Goal: Task Accomplishment & Management: Manage account settings

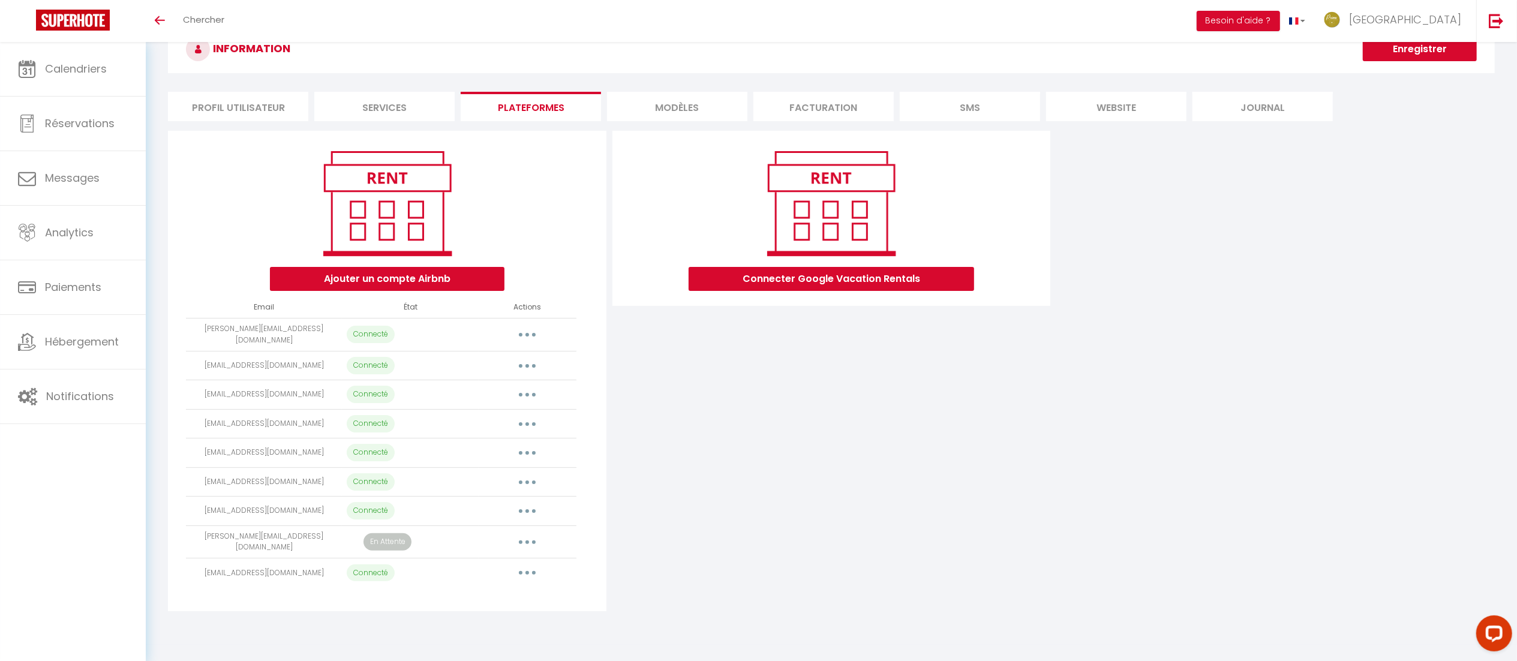
scroll to position [41, 0]
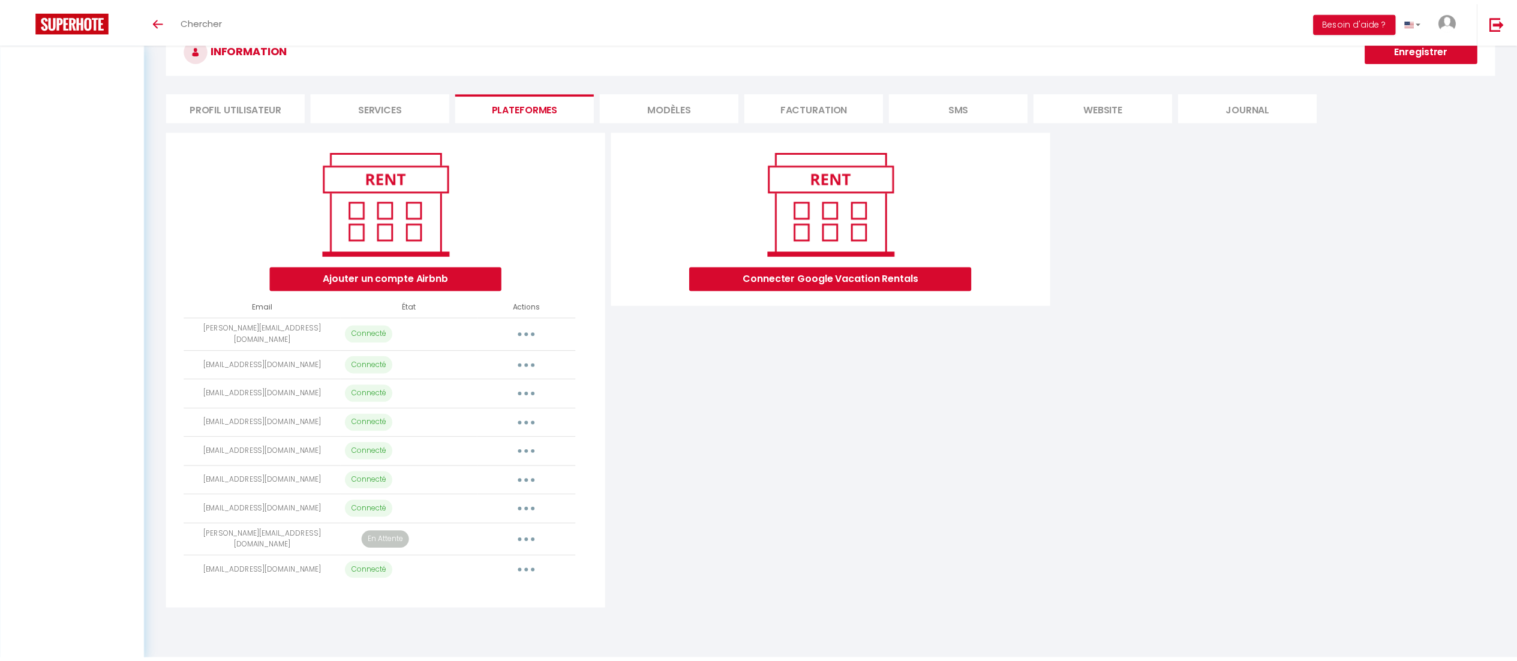
scroll to position [42, 0]
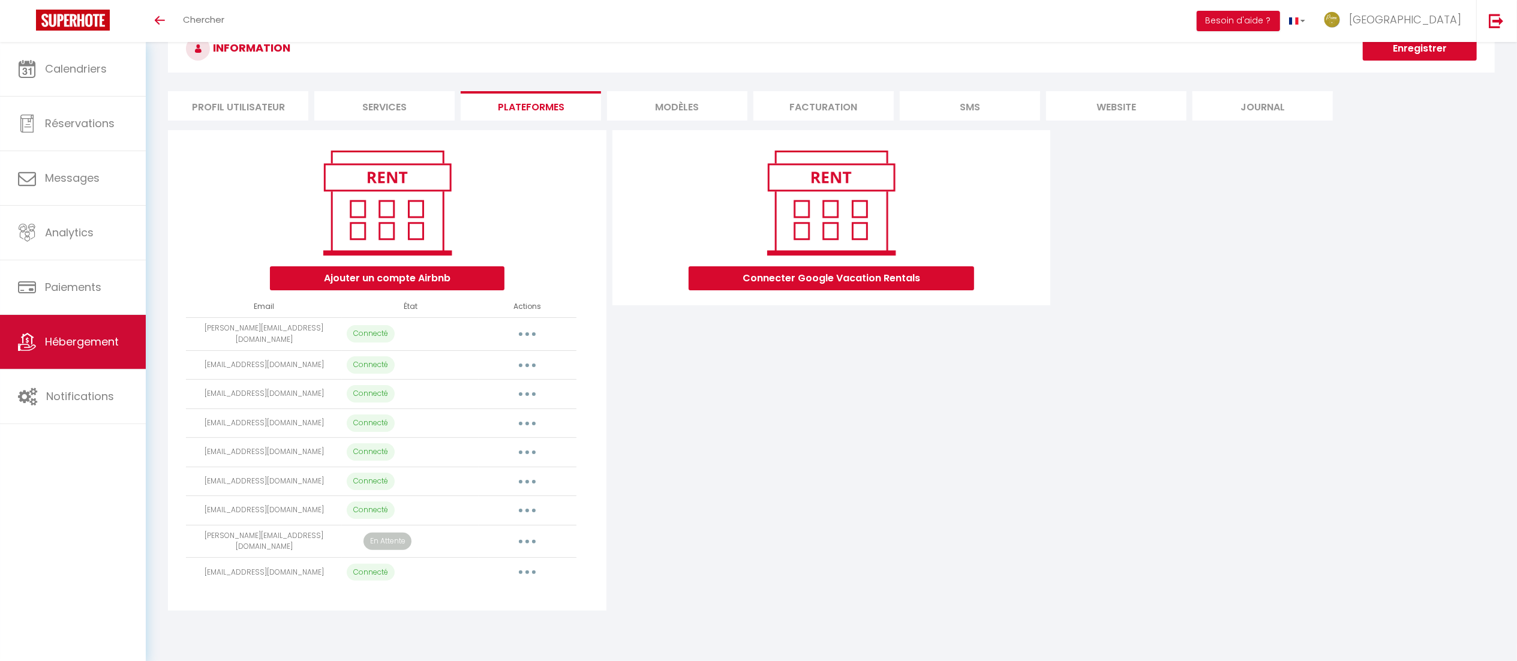
click at [77, 358] on link "Hébergement" at bounding box center [73, 342] width 146 height 54
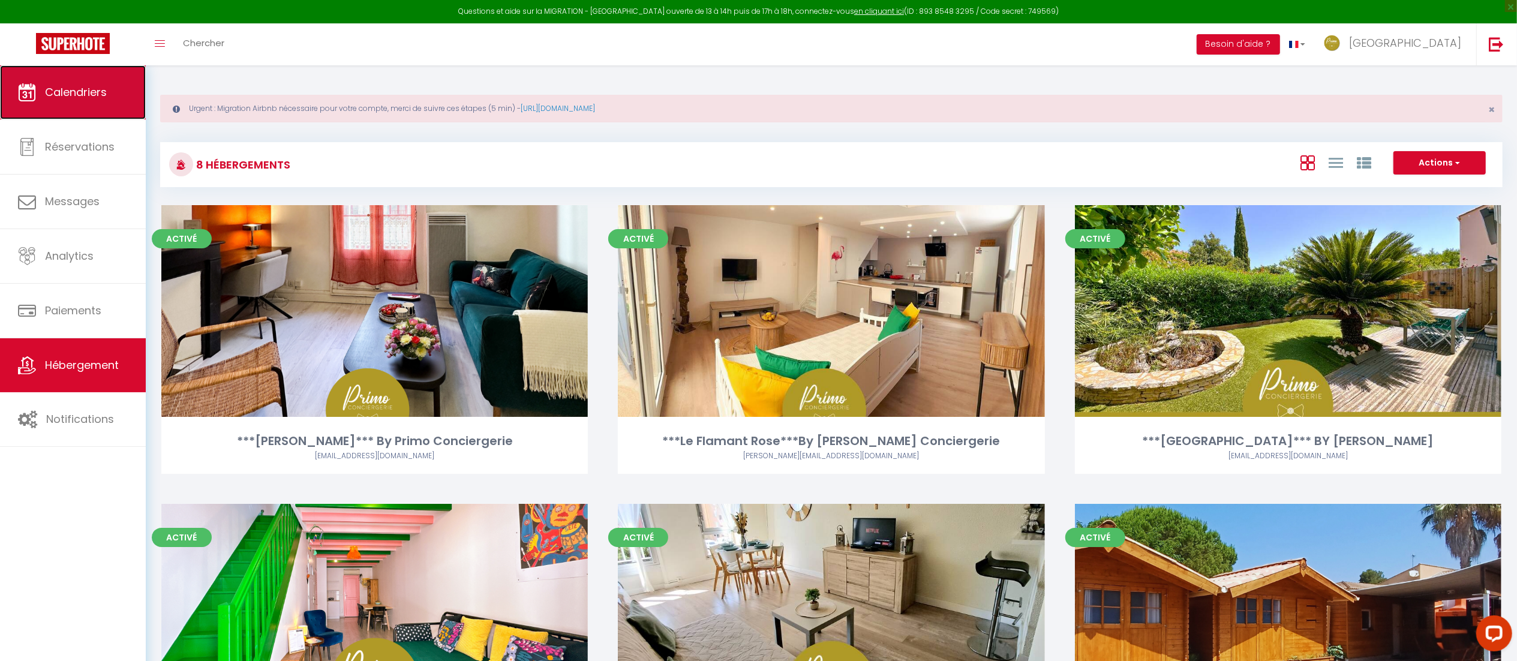
click at [79, 105] on link "Calendriers" at bounding box center [73, 92] width 146 height 54
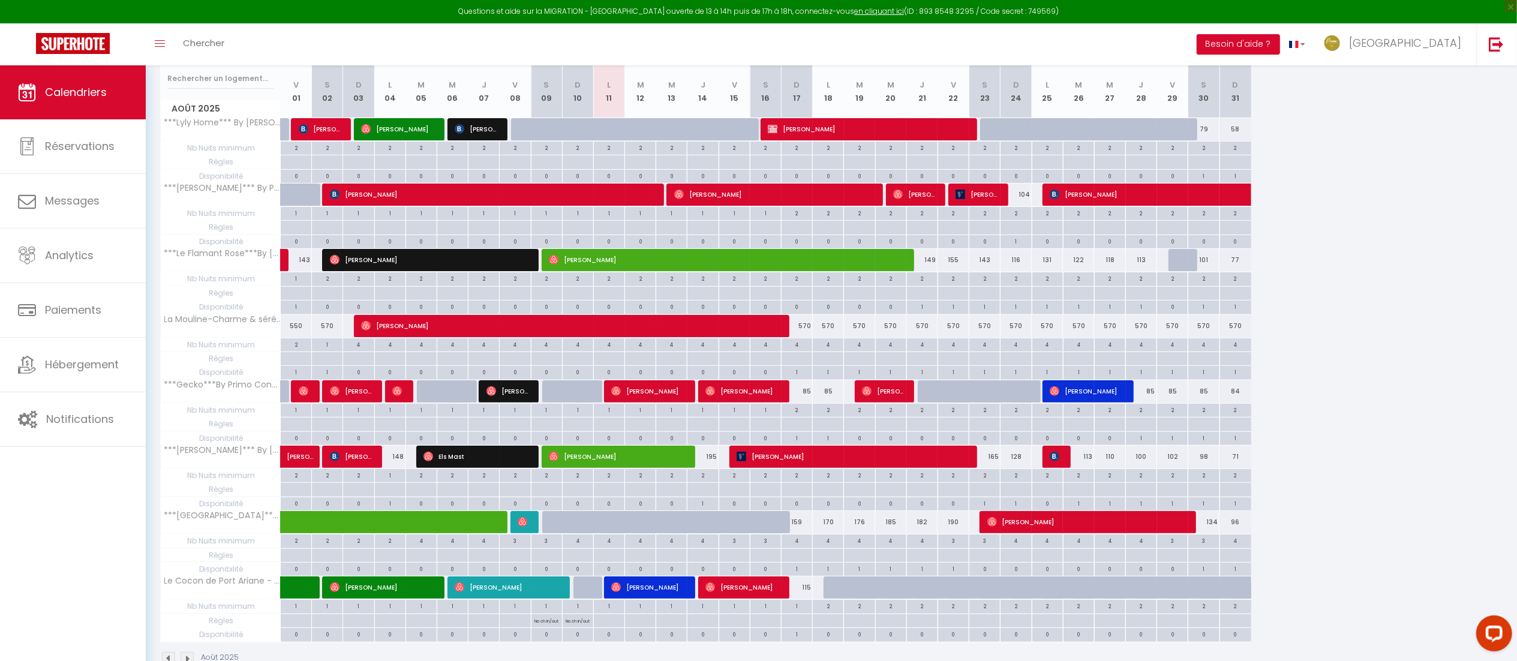
scroll to position [244, 0]
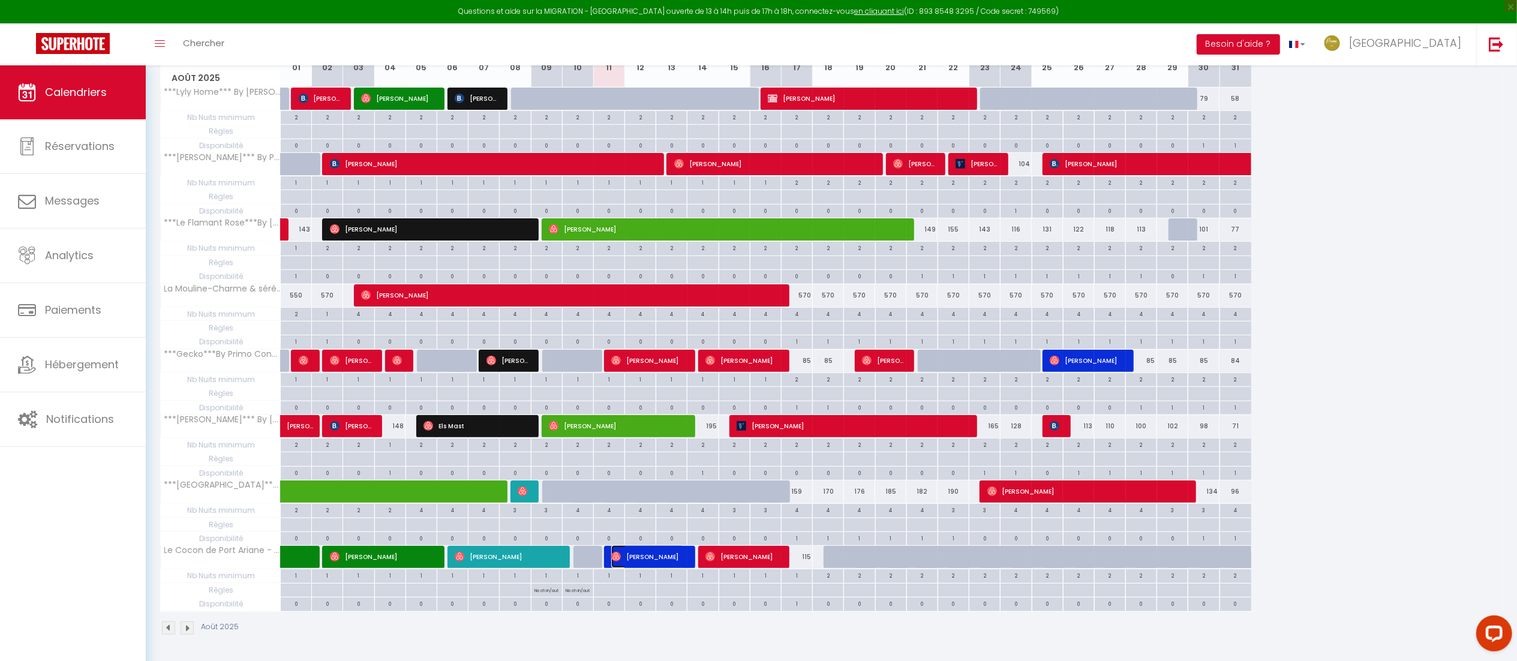
click at [678, 554] on span "[PERSON_NAME]" at bounding box center [647, 556] width 73 height 23
select select "OK"
select select "0"
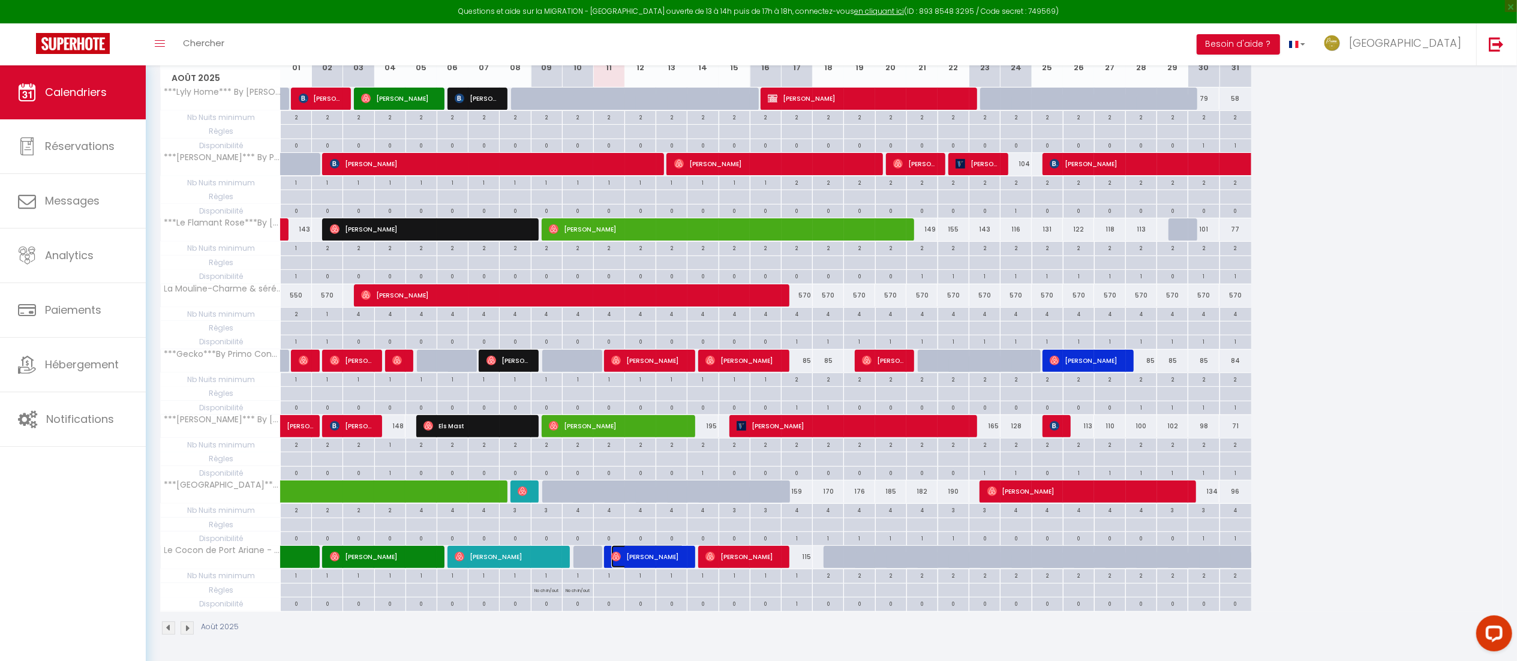
select select "1"
select select
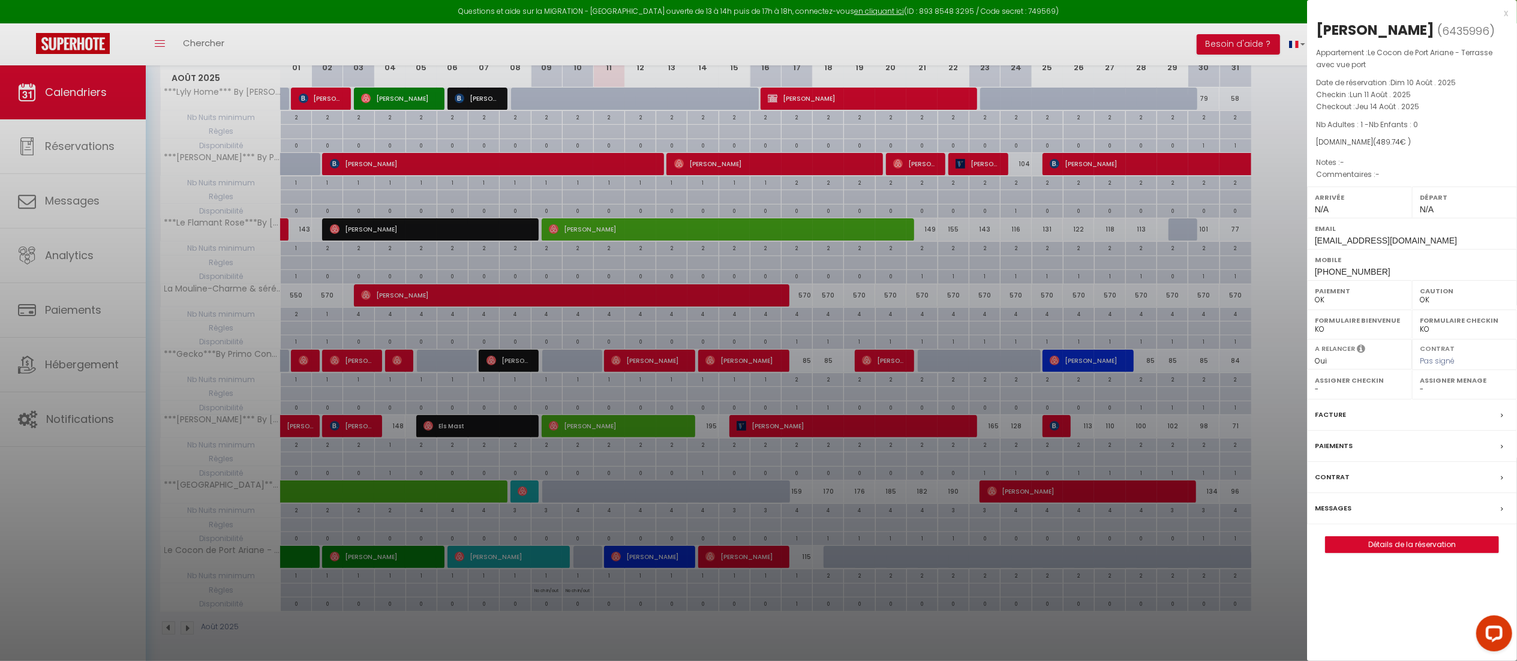
click at [1506, 14] on div "x" at bounding box center [1407, 13] width 201 height 14
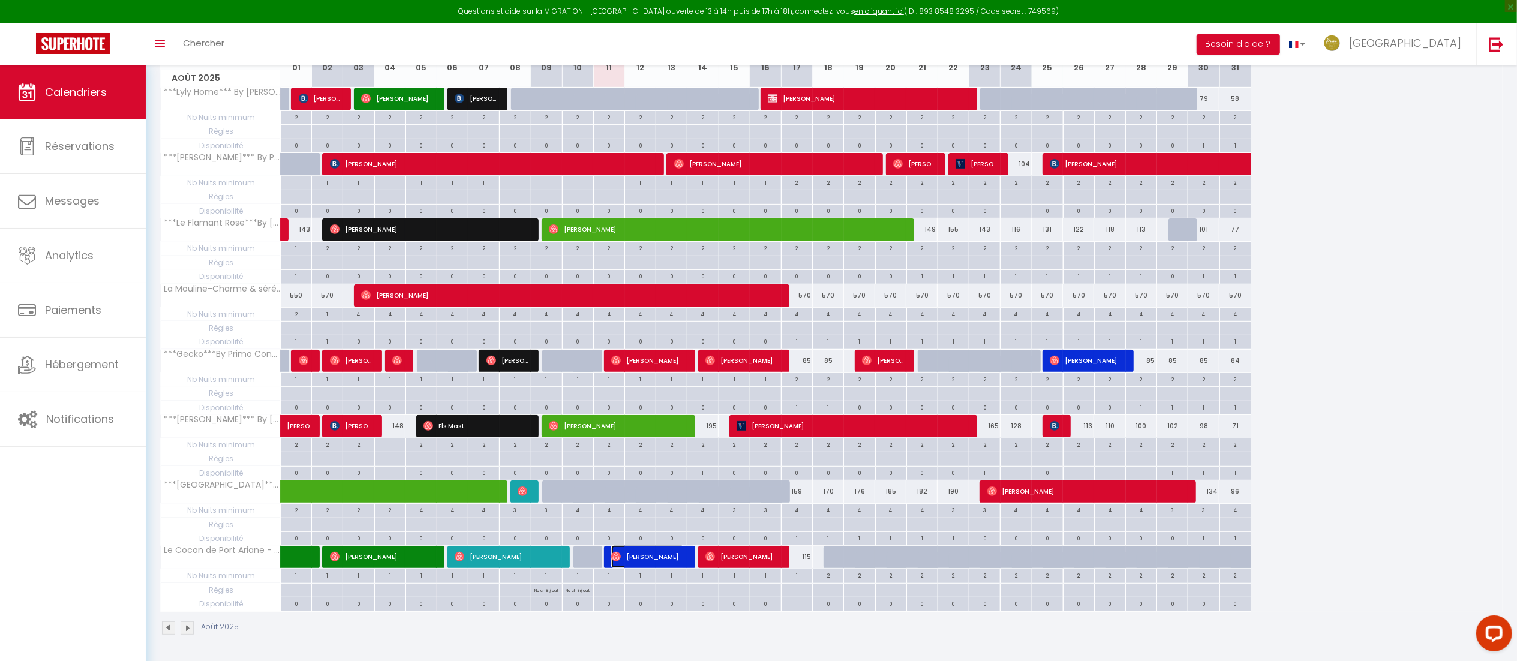
click at [636, 558] on span "[PERSON_NAME]" at bounding box center [647, 556] width 73 height 23
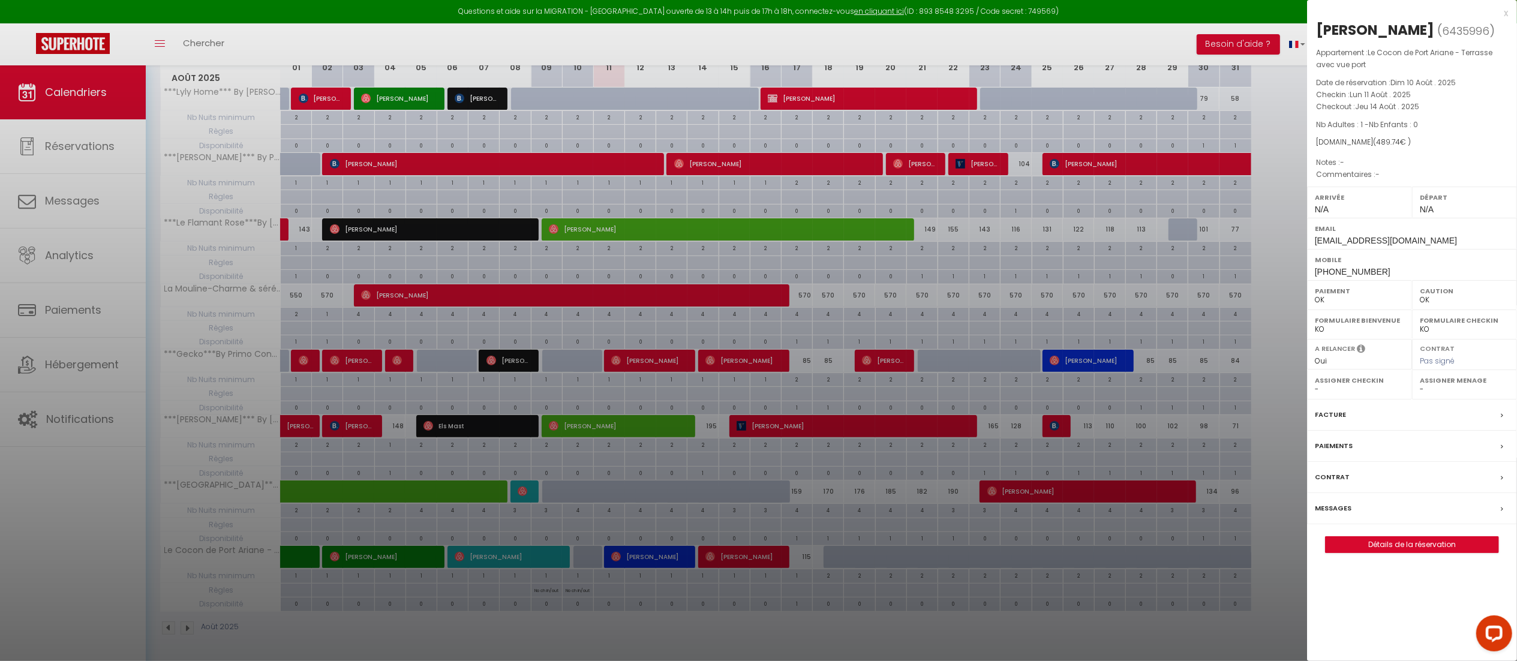
click at [1508, 14] on div "x" at bounding box center [1407, 13] width 201 height 14
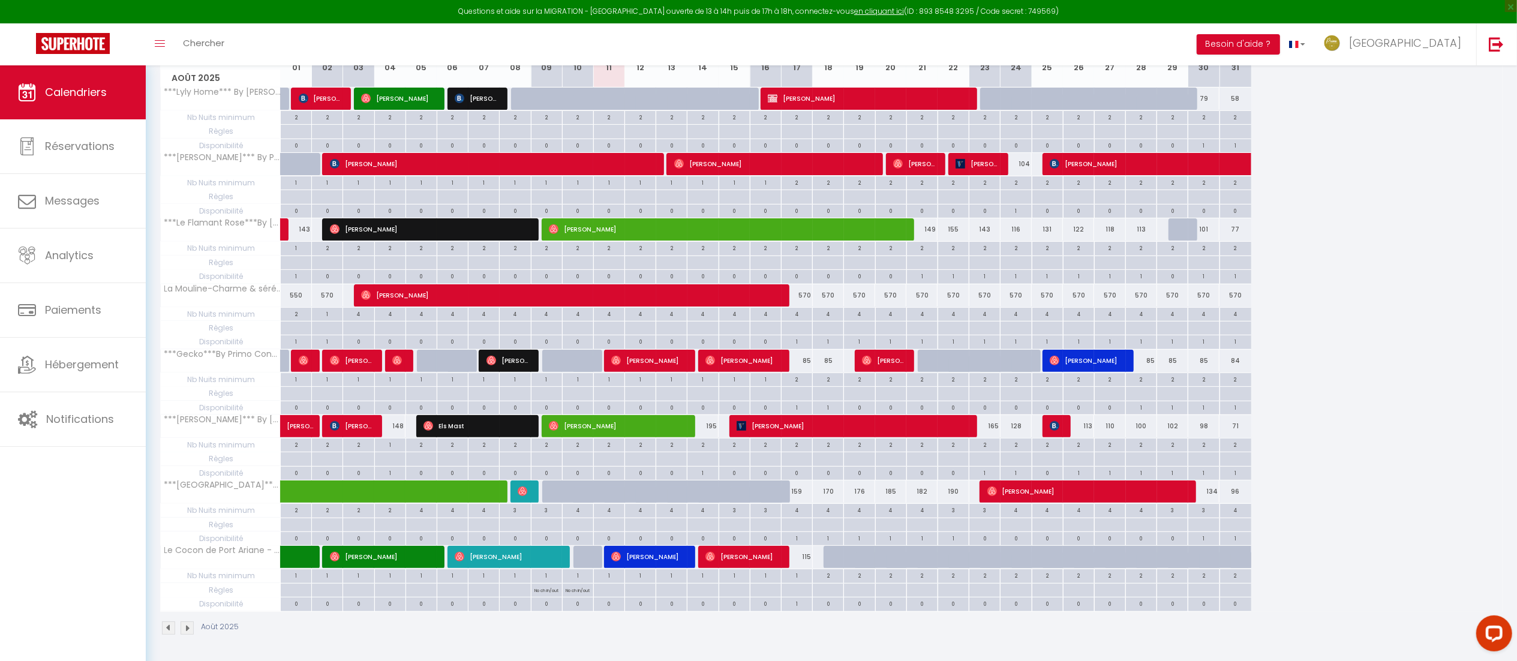
click at [1165, 277] on div "0" at bounding box center [1172, 275] width 31 height 11
select select
type input "Ven 29 Août 2025"
type input "Sam 30 Août 2025"
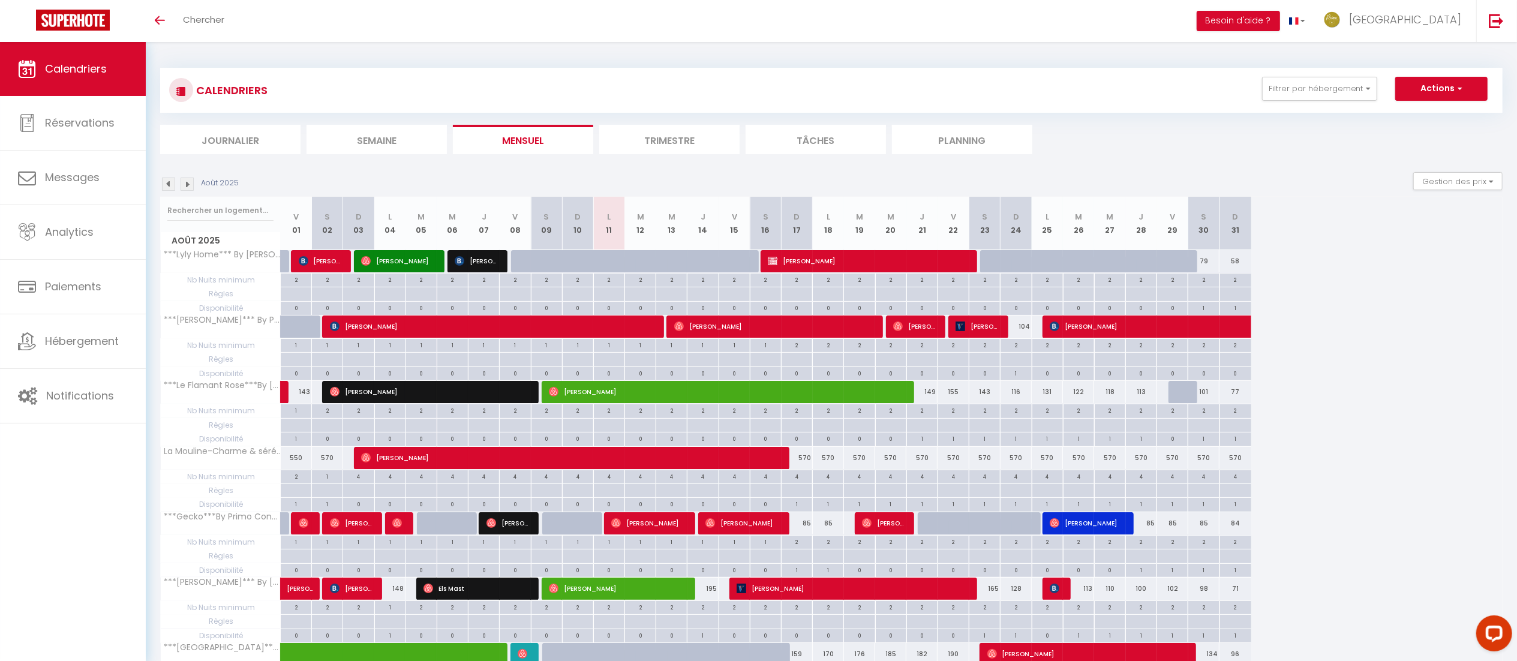
scroll to position [169, 0]
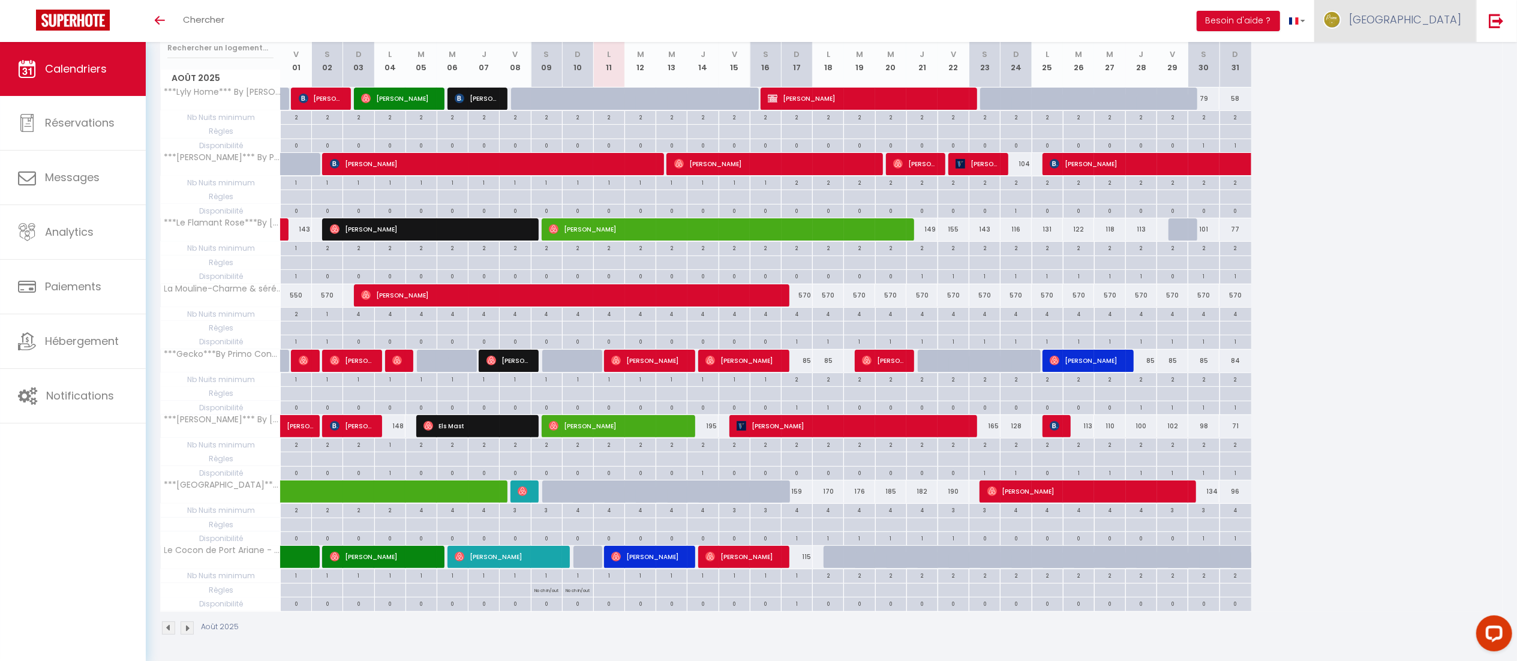
click at [1432, 7] on link "[GEOGRAPHIC_DATA]" at bounding box center [1396, 21] width 162 height 42
click at [1420, 60] on link "Paramètres" at bounding box center [1428, 60] width 89 height 20
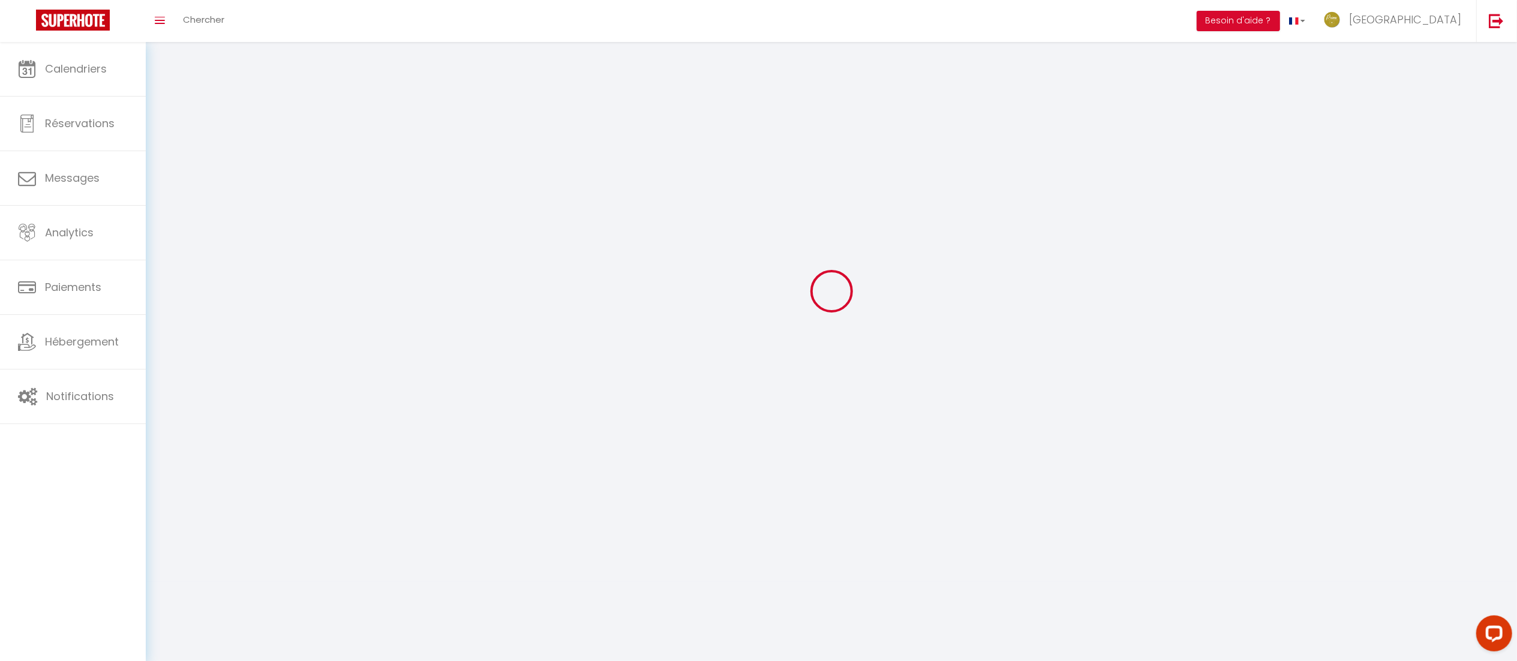
type input "[GEOGRAPHIC_DATA]"
type input "Primo Conciergerie"
type input "0631447117"
type input "[STREET_ADDRESS]"
type input "75009"
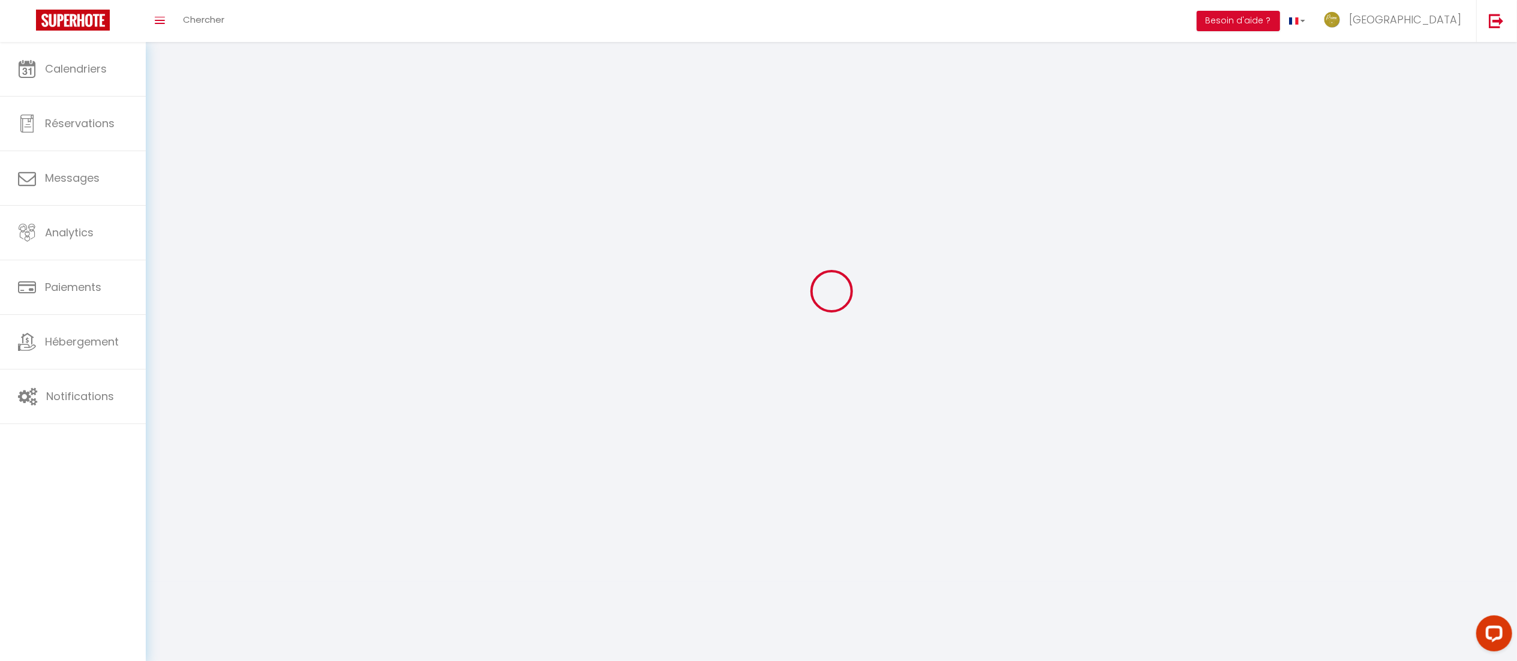
type input "[GEOGRAPHIC_DATA]"
type input "359kdISKXv6lt1PmiQVppuxMM"
type input "XoC7JPTQsexEl5mQTVXp1Uas6"
select select "28"
select select "fr"
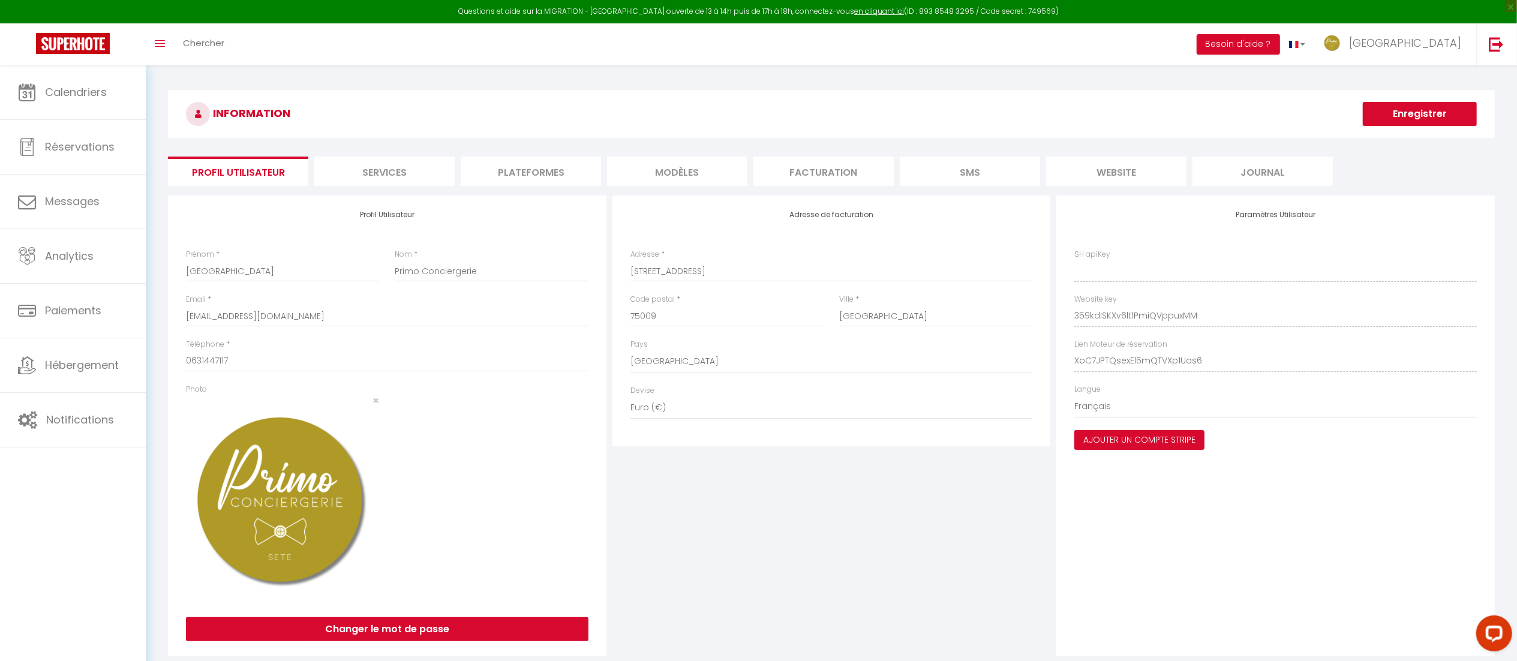
type input "359kdISKXv6lt1PmiQVppuxMM"
type input "XoC7JPTQsexEl5mQTVXp1Uas6"
type input "[URL][DOMAIN_NAME]"
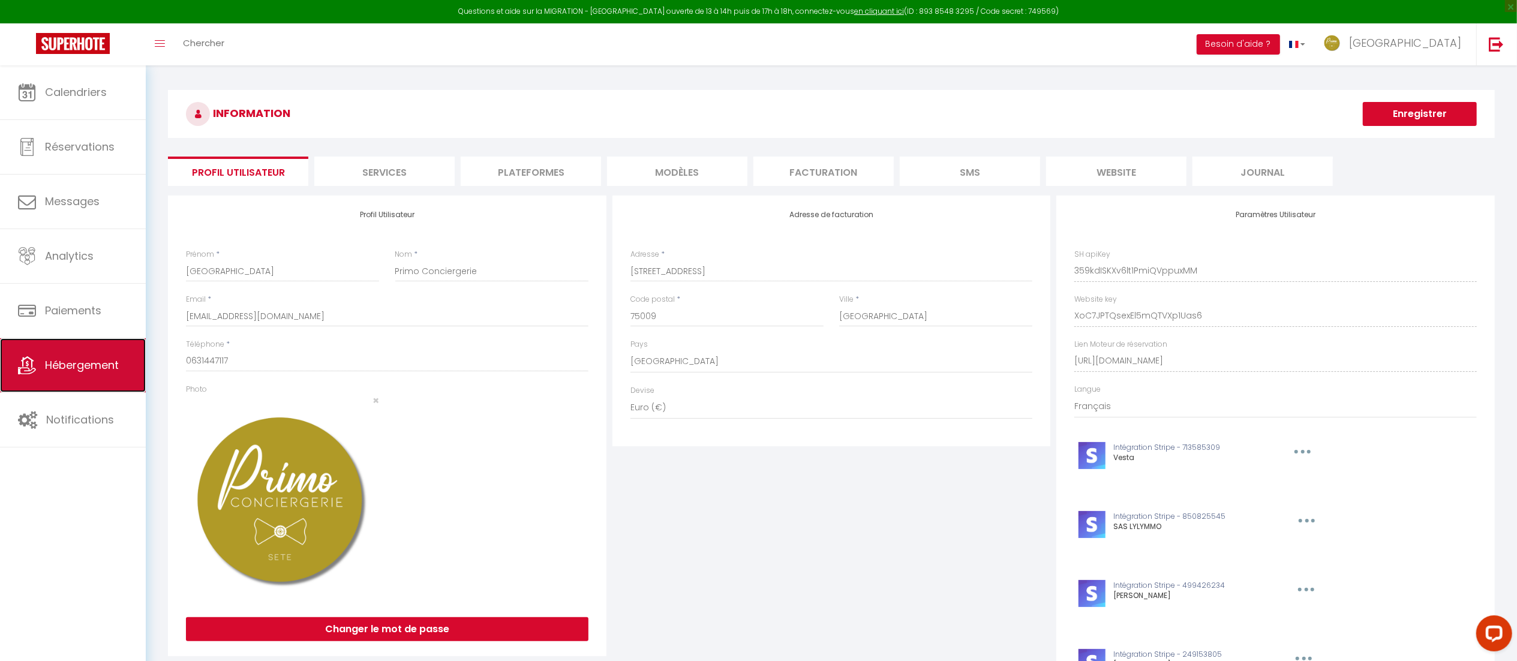
click at [90, 342] on link "Hébergement" at bounding box center [73, 365] width 146 height 54
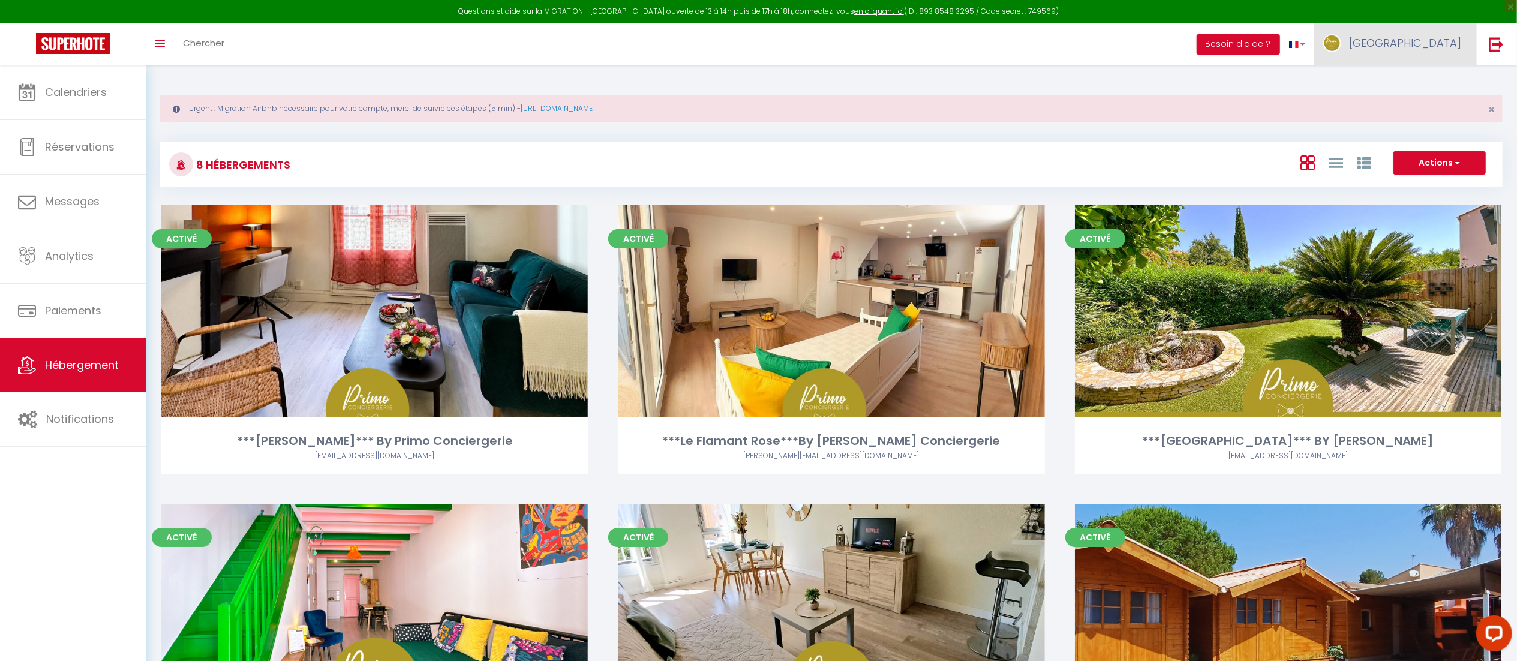
click at [1434, 52] on link "[GEOGRAPHIC_DATA]" at bounding box center [1396, 44] width 162 height 42
click at [1400, 80] on icon at bounding box center [1396, 84] width 8 height 8
select select "28"
select select "fr"
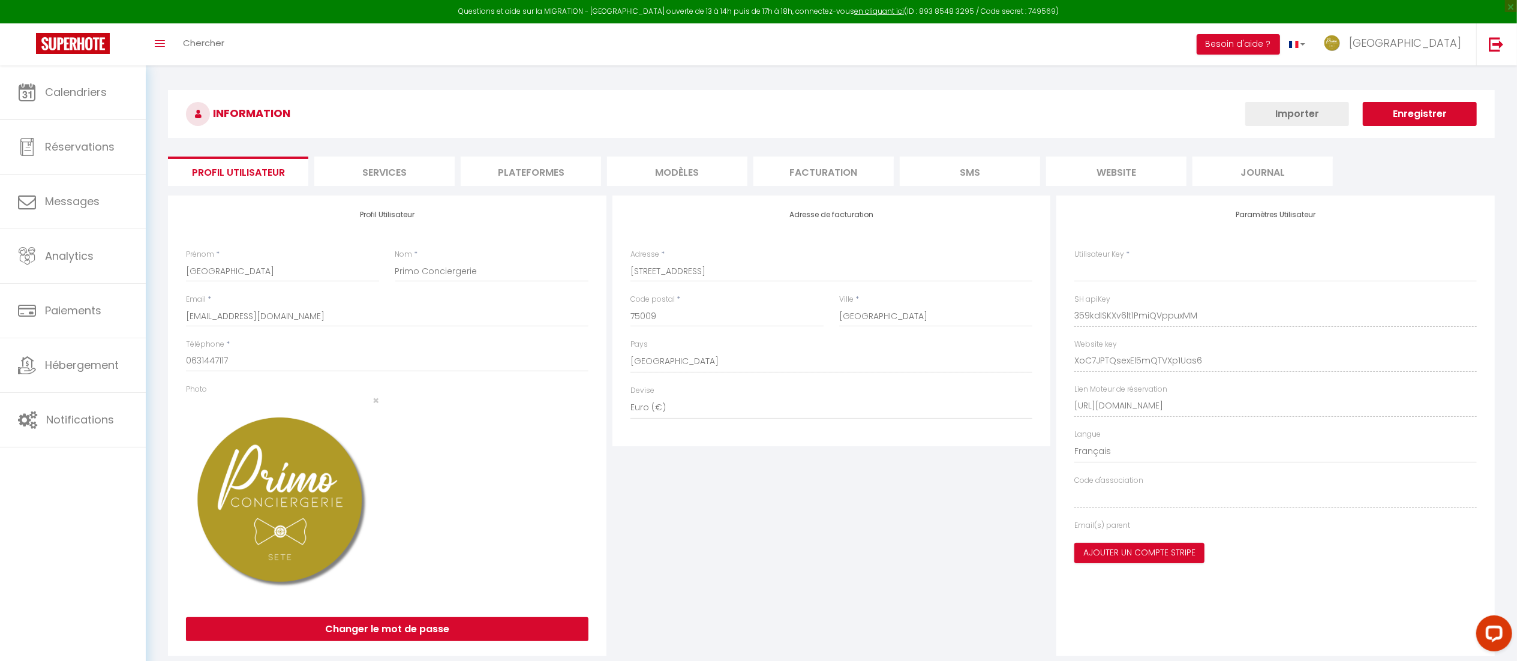
type input "359kdISKXv6lt1PmiQVppuxMM"
type input "XoC7JPTQsexEl5mQTVXp1Uas6"
type input "[URL][DOMAIN_NAME]"
select select "fr"
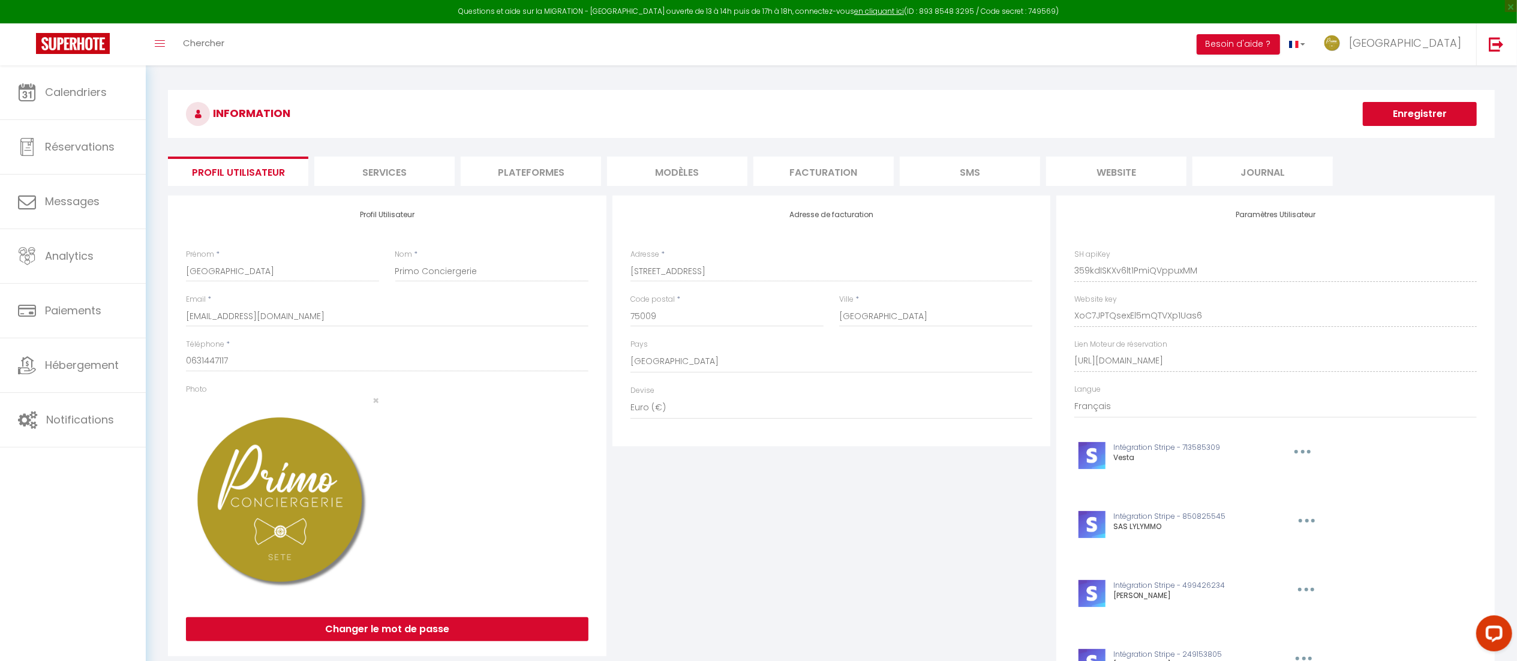
click at [521, 180] on li "Plateformes" at bounding box center [531, 171] width 140 height 29
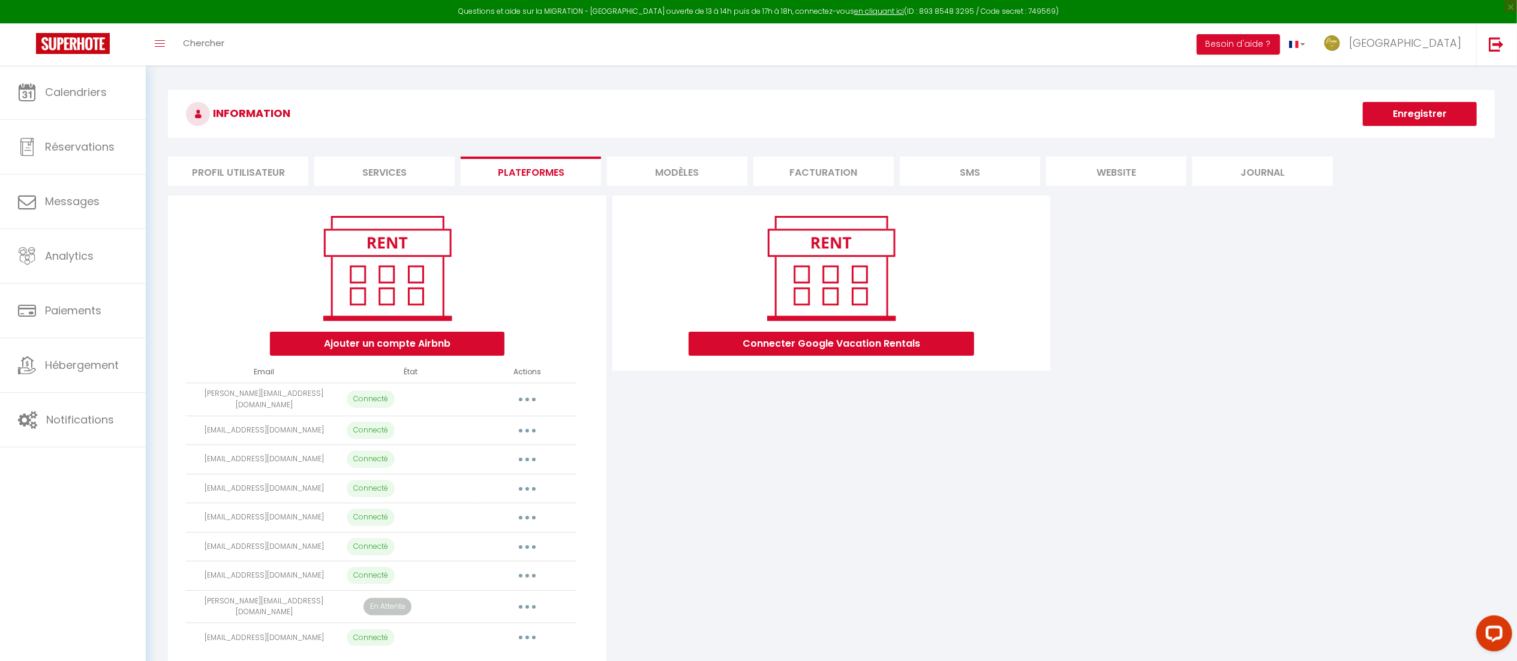
scroll to position [65, 0]
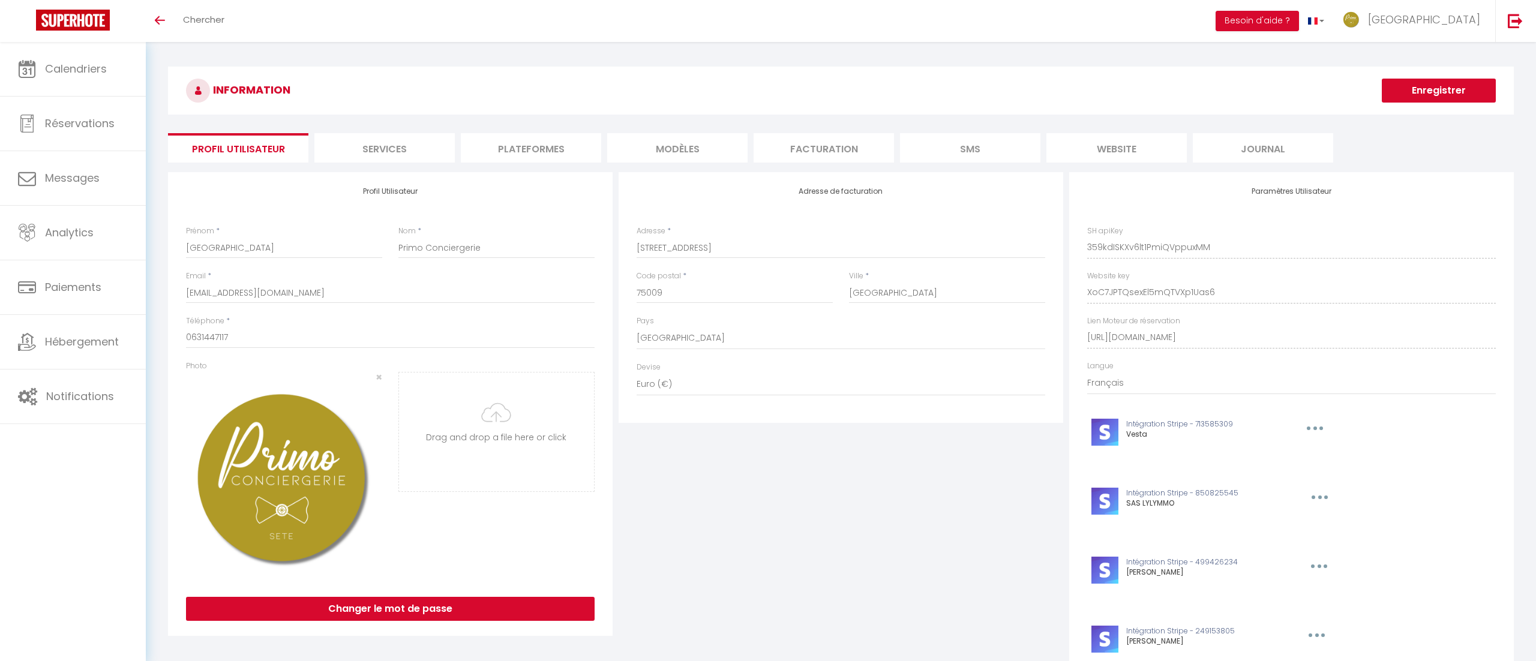
select select "28"
select select "fr"
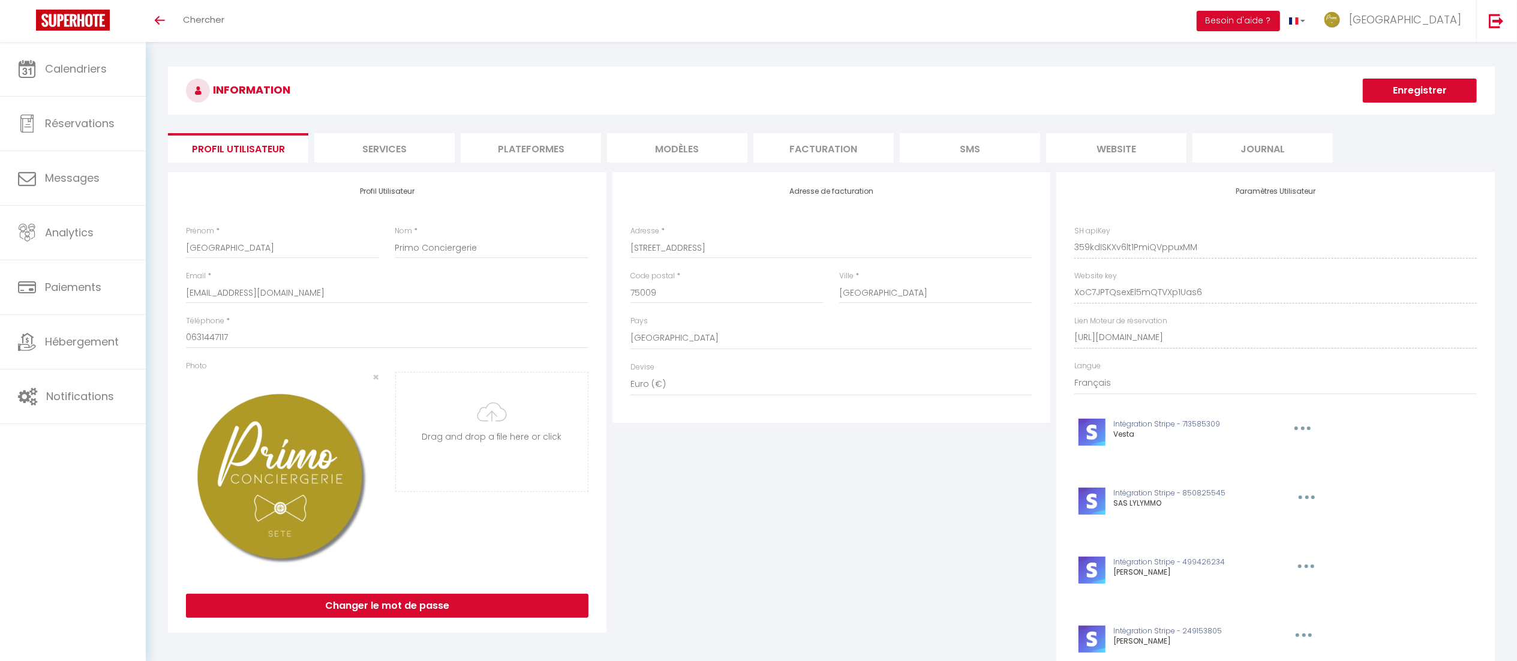
click at [524, 156] on li "Plateformes" at bounding box center [531, 147] width 140 height 29
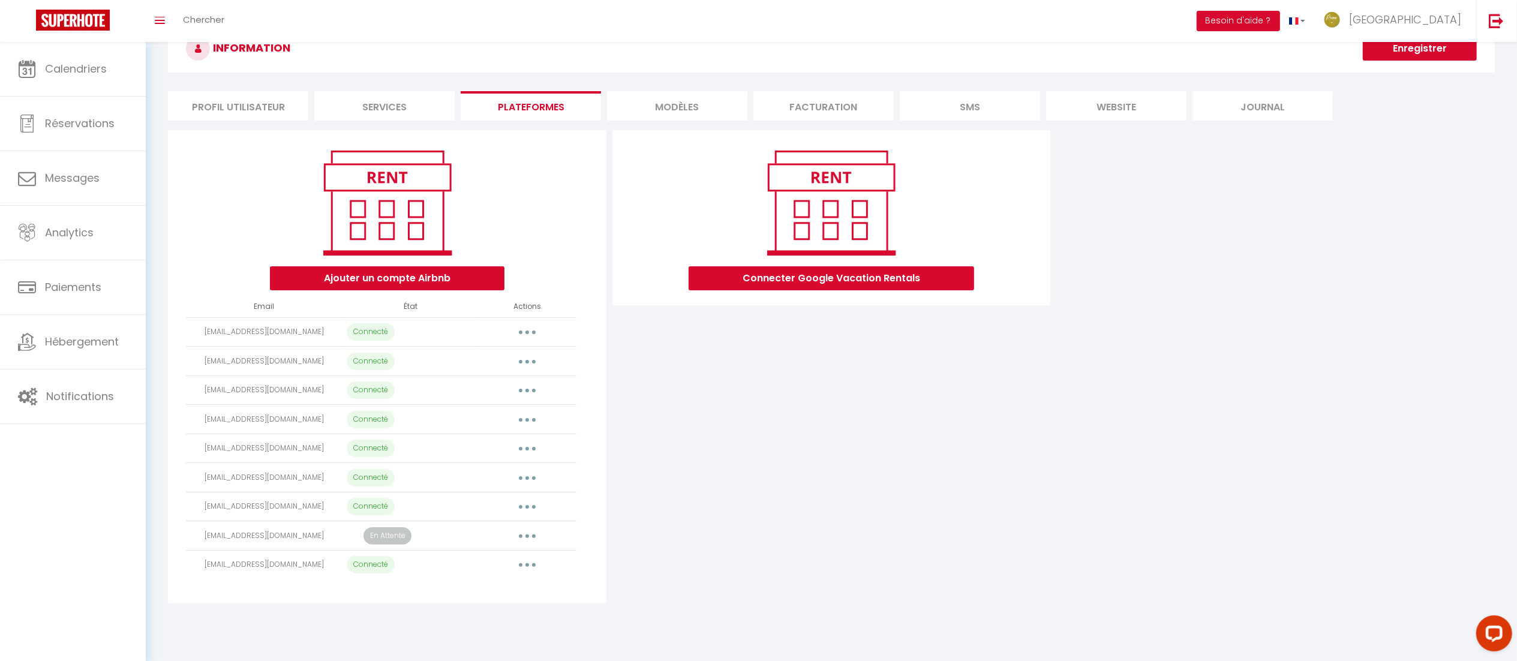
click at [526, 530] on button "button" at bounding box center [528, 535] width 34 height 19
click at [711, 499] on div "Connecter Google Vacation Rentals" at bounding box center [832, 366] width 445 height 473
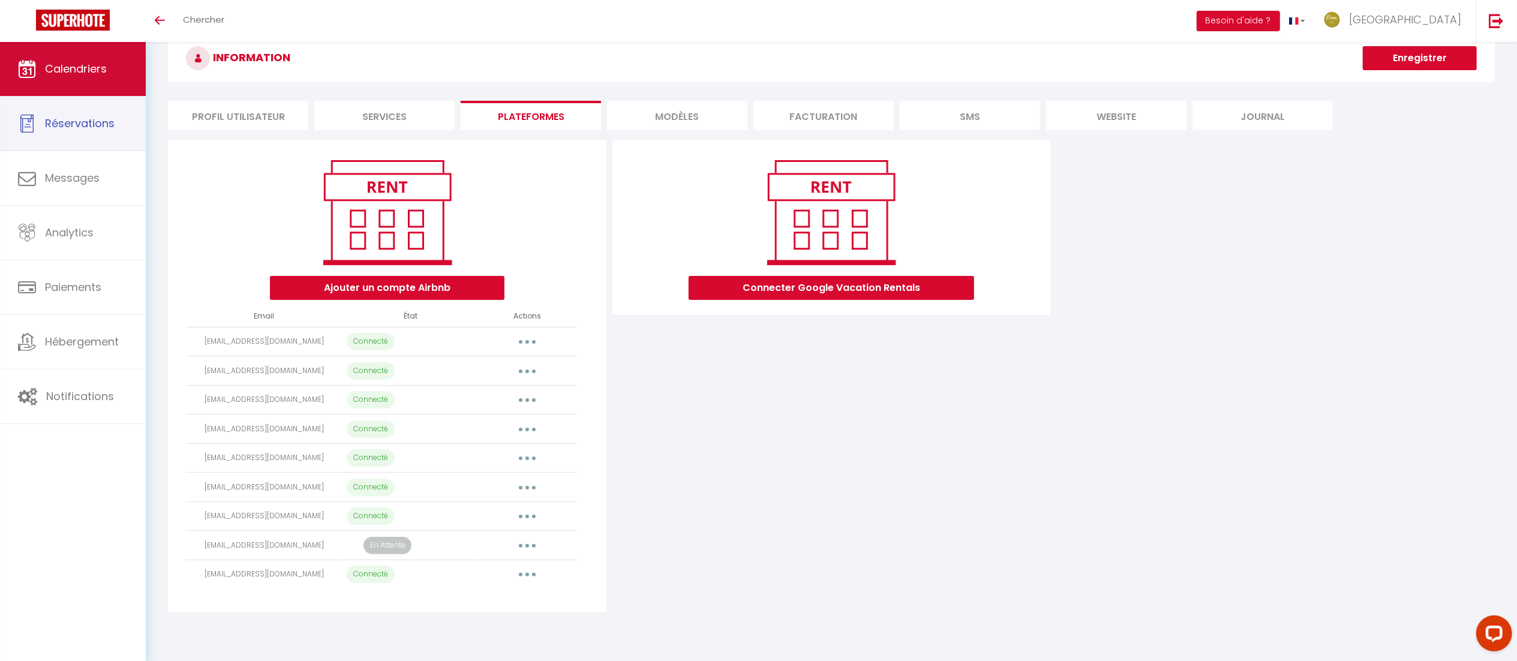
click at [99, 70] on span "Calendriers" at bounding box center [76, 68] width 62 height 15
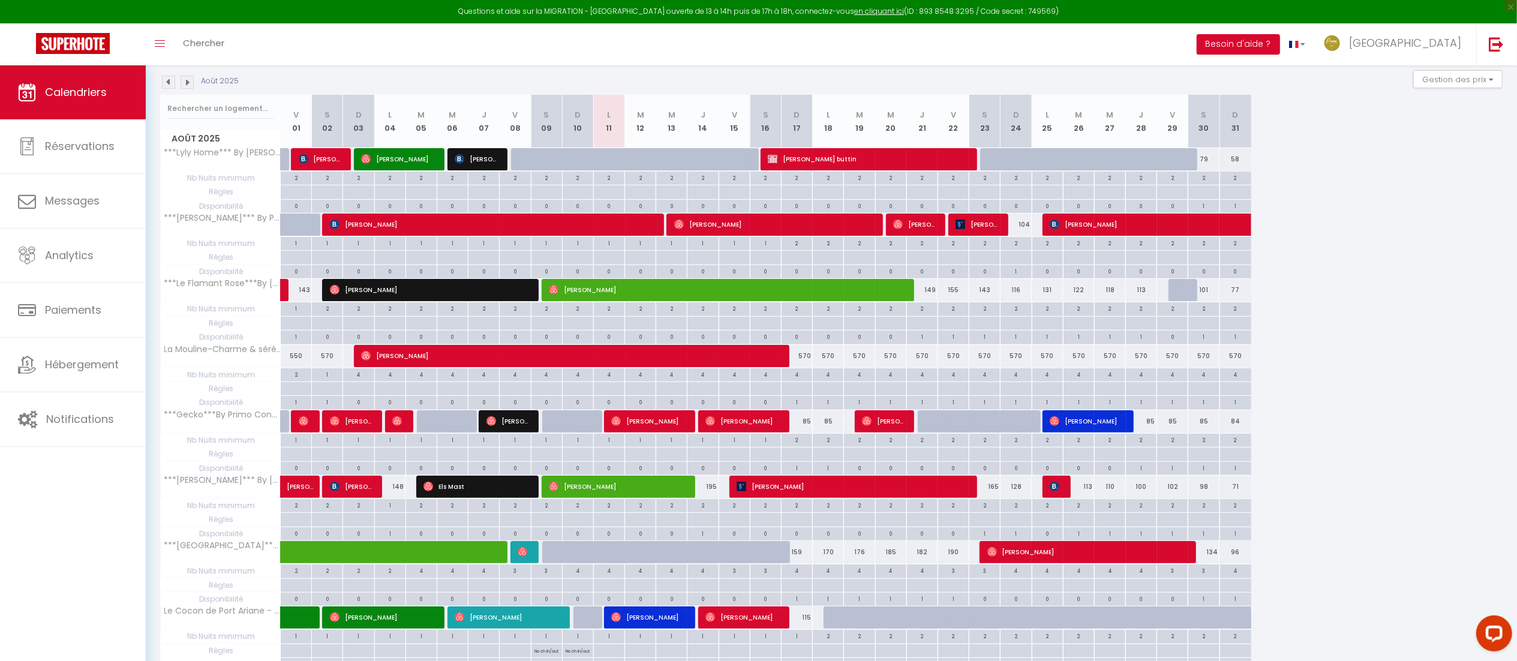
scroll to position [244, 0]
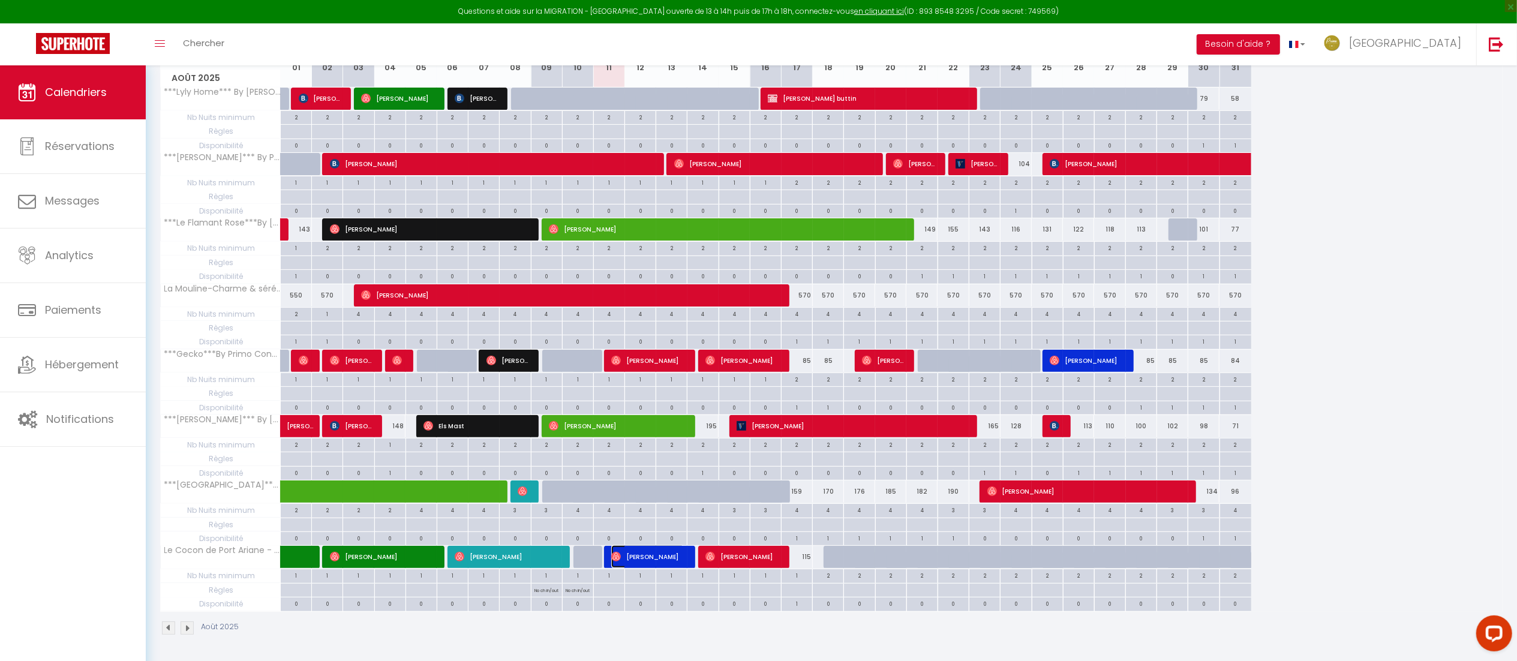
click at [639, 556] on span "[PERSON_NAME]" at bounding box center [647, 556] width 73 height 23
select select "OK"
select select "0"
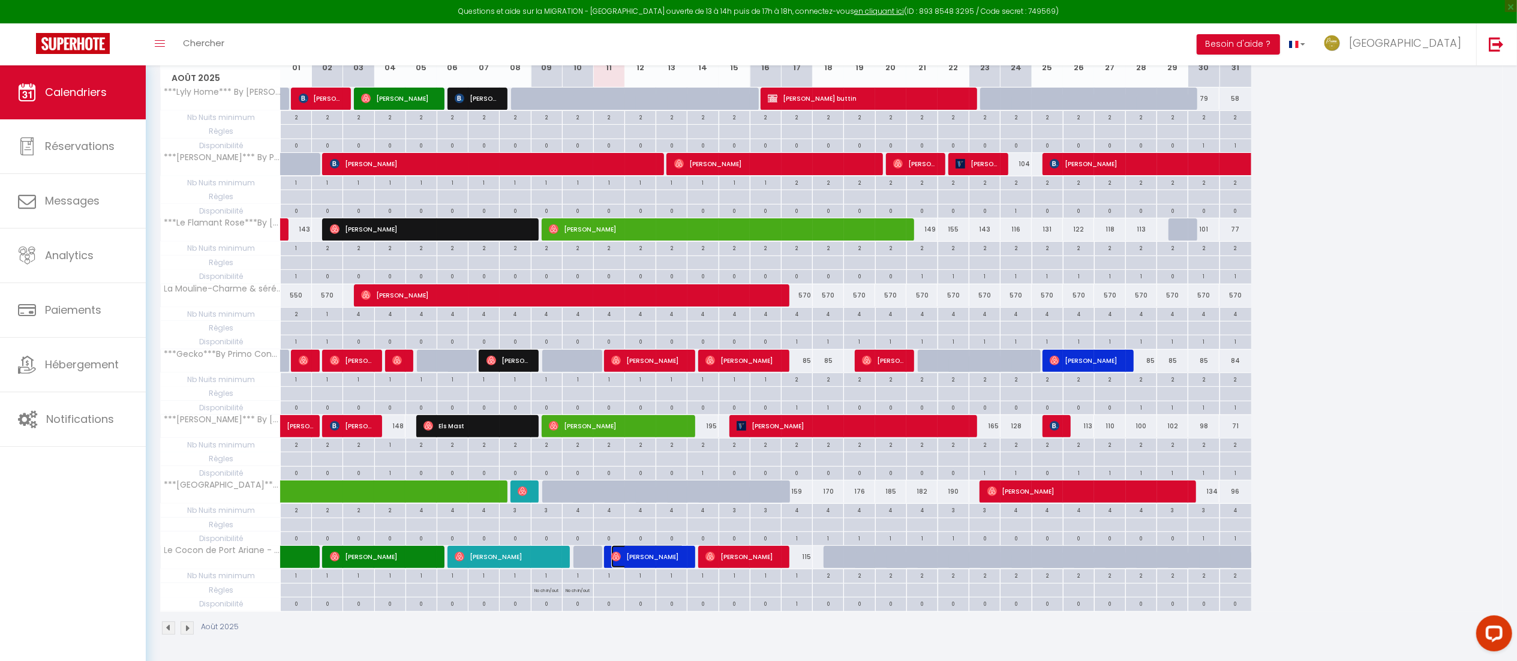
select select "1"
select select
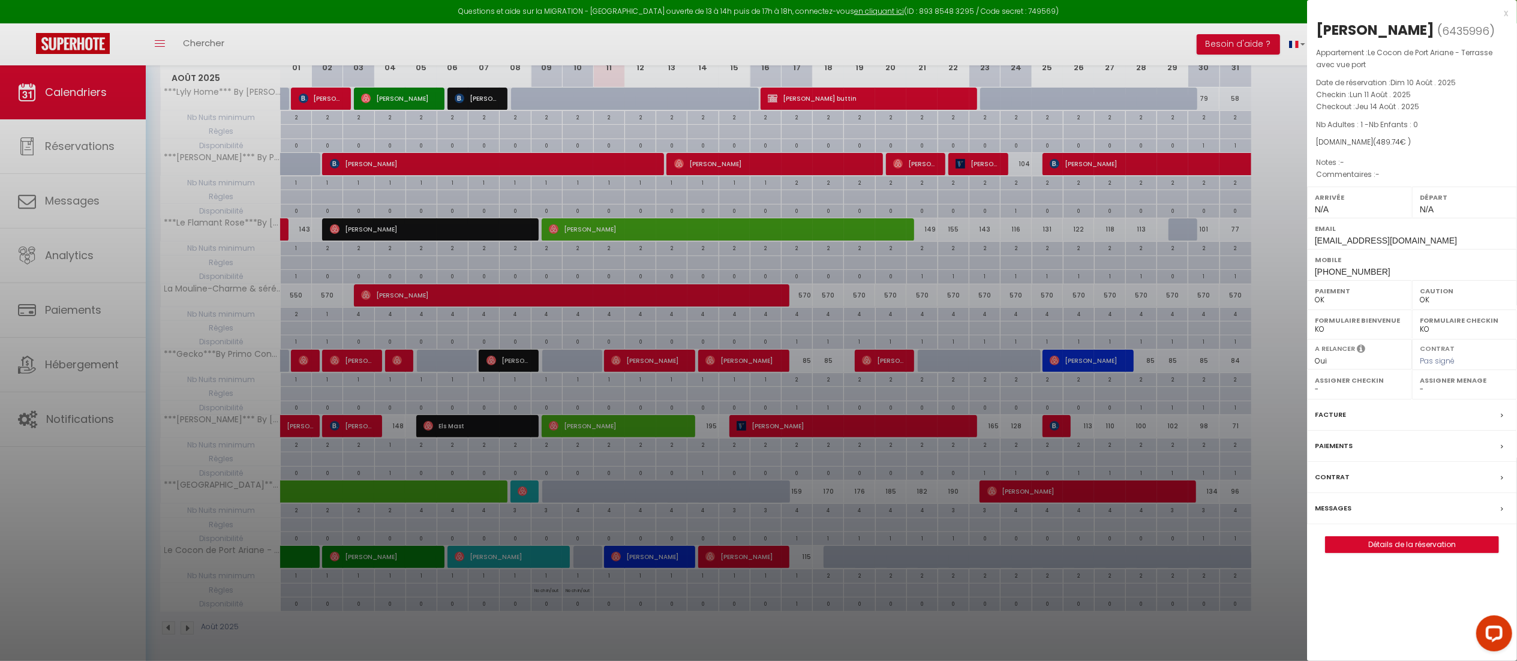
click at [1505, 12] on div "x" at bounding box center [1407, 13] width 201 height 14
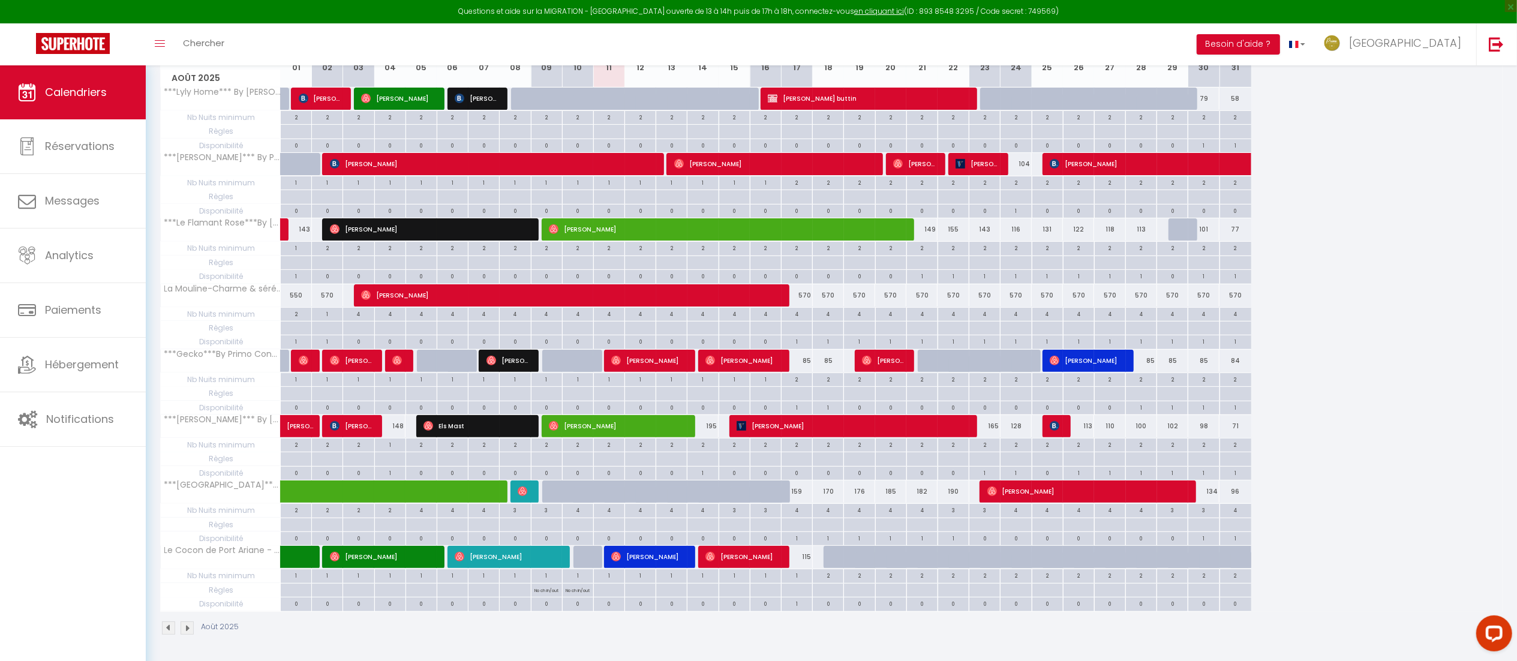
drag, startPoint x: 1141, startPoint y: 354, endPoint x: 1348, endPoint y: 355, distance: 207.0
click at [1348, 355] on div "Août 2025 V 01 S 02 D 03 L 04 M 05 M 06 J 07 V 08 S 09 D 10 L 11 M 12 M 13 J 14…" at bounding box center [831, 323] width 1343 height 578
click at [520, 487] on img at bounding box center [523, 492] width 10 height 10
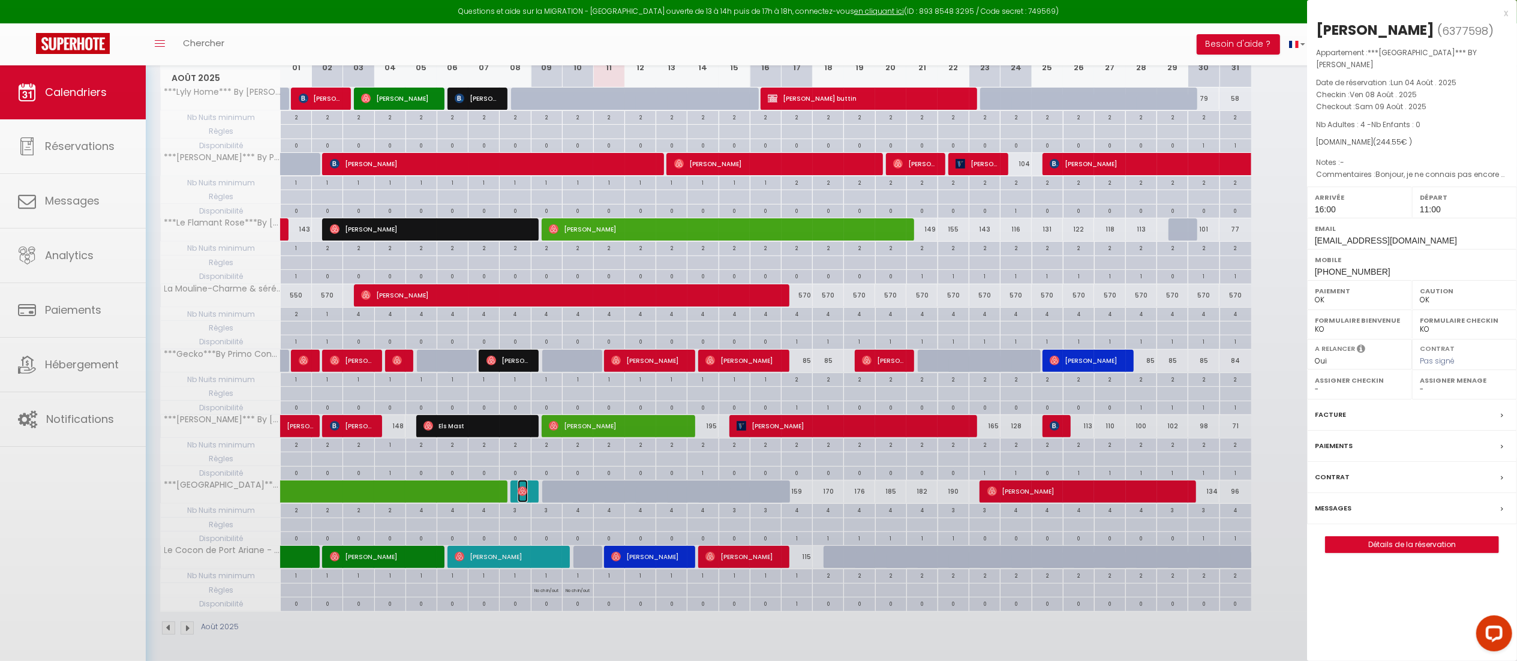
select select "45001"
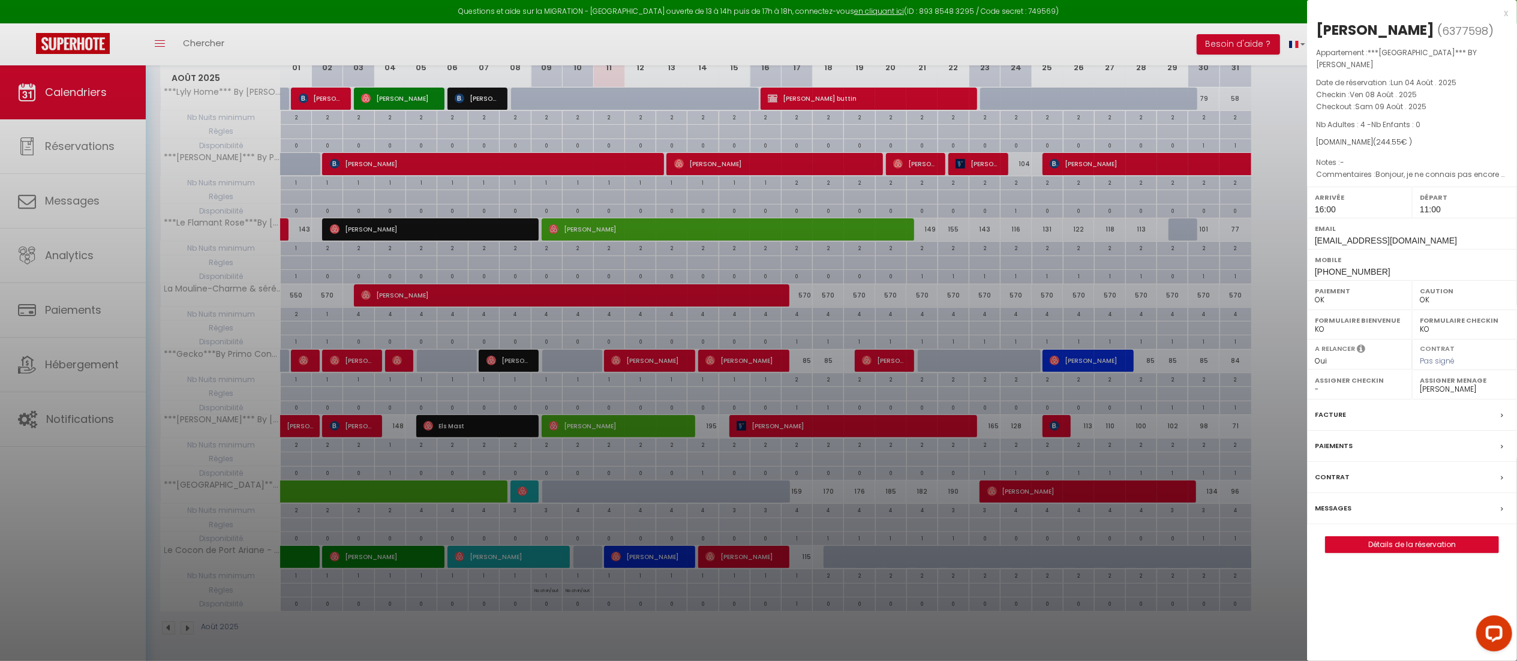
click at [1508, 11] on div "x" at bounding box center [1407, 13] width 201 height 14
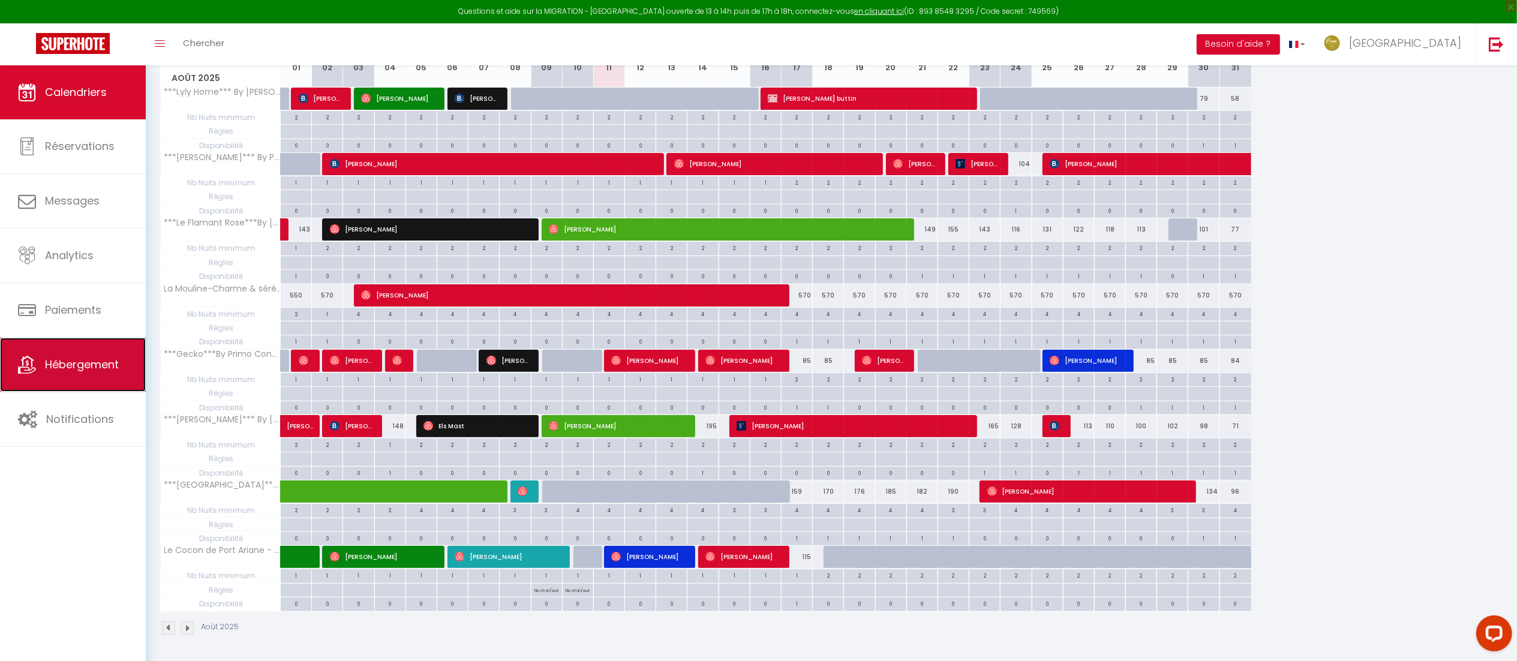
click at [87, 383] on link "Hébergement" at bounding box center [73, 365] width 146 height 54
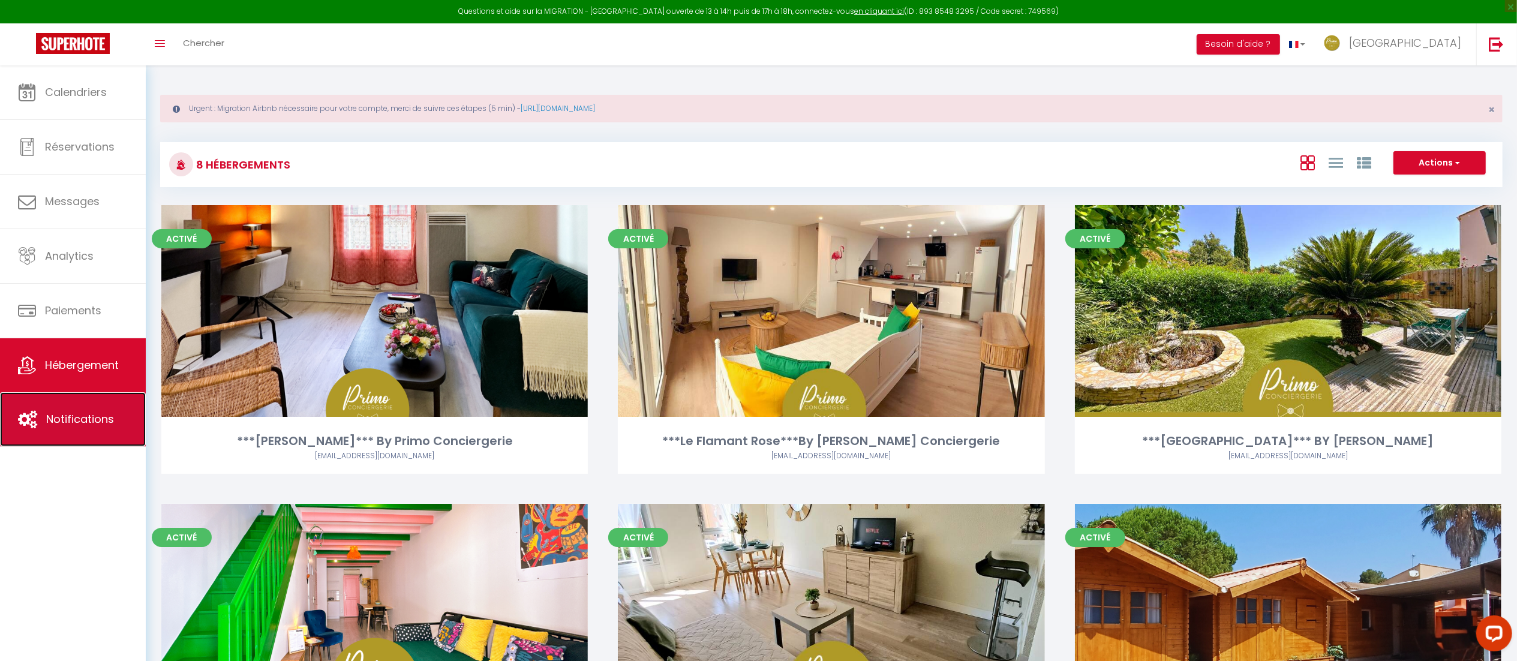
click at [50, 429] on link "Notifications" at bounding box center [73, 419] width 146 height 54
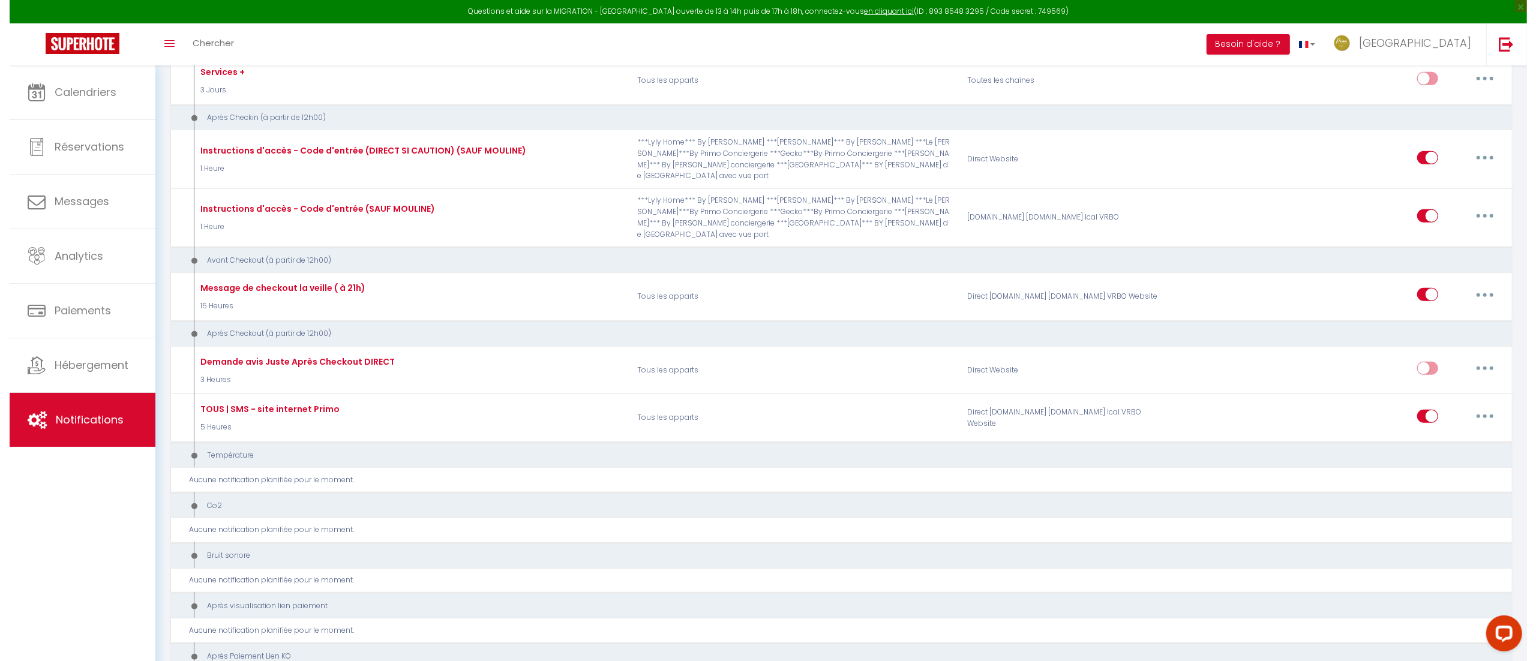
scroll to position [568, 0]
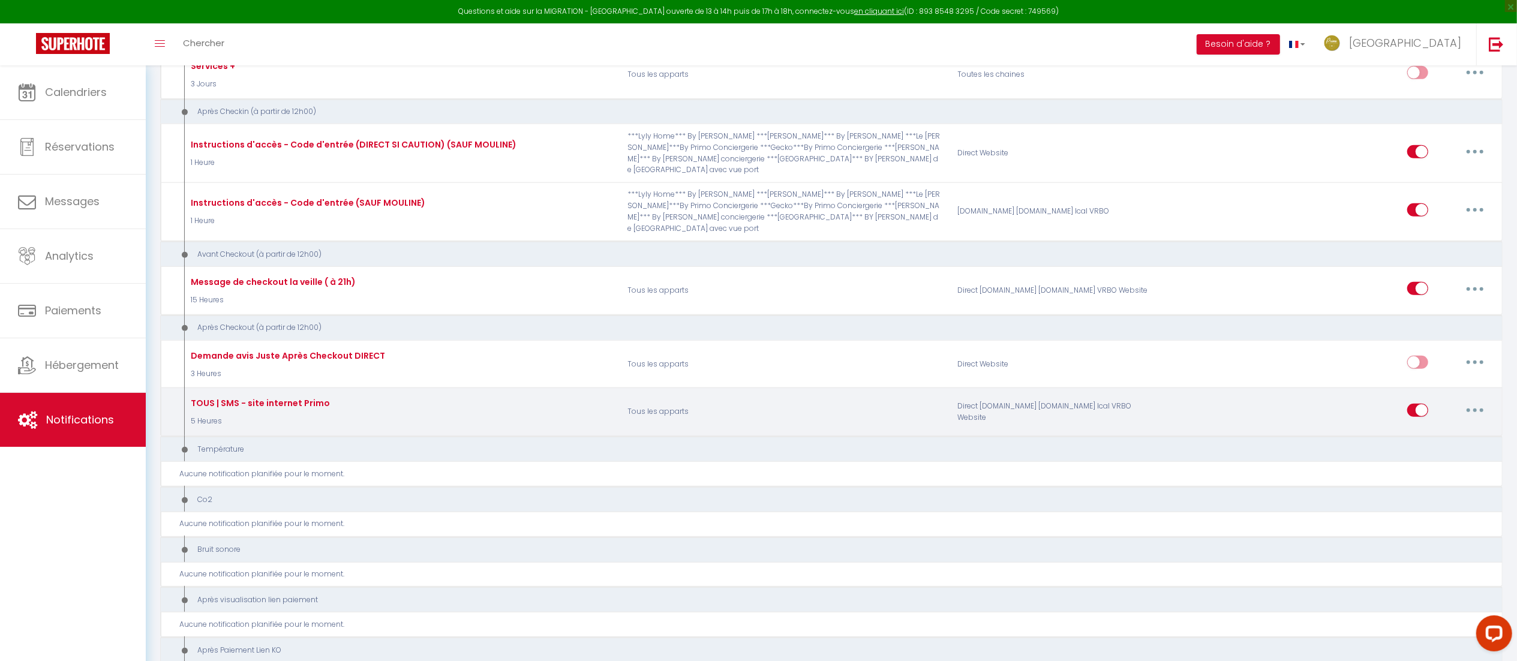
click at [1479, 413] on button "button" at bounding box center [1476, 410] width 34 height 19
click at [1433, 439] on link "Editer" at bounding box center [1444, 437] width 89 height 20
type input "TOUS | SMS - site internet Primo"
checkbox input "true"
select select "5"
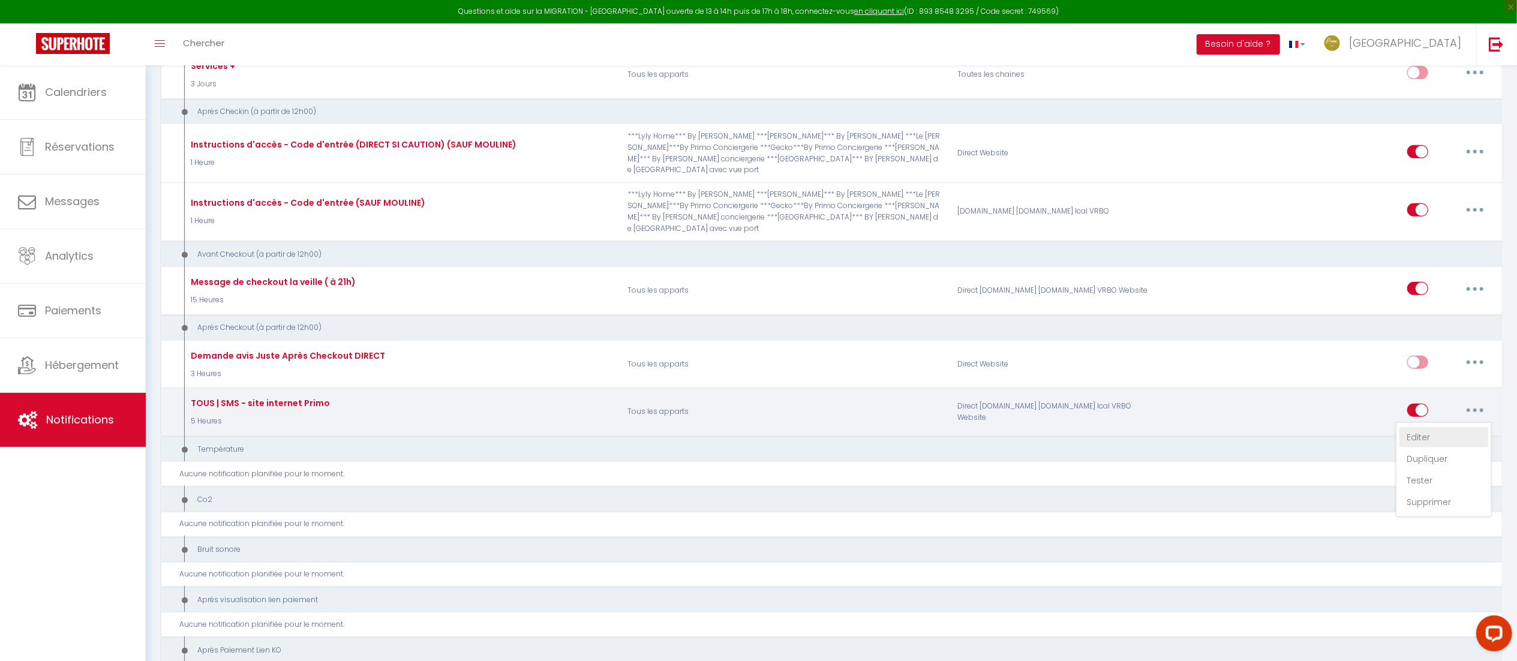
select select "5 Heures"
select select "if_booking_is_paid"
checkbox input "true"
checkbox input "false"
checkbox input "true"
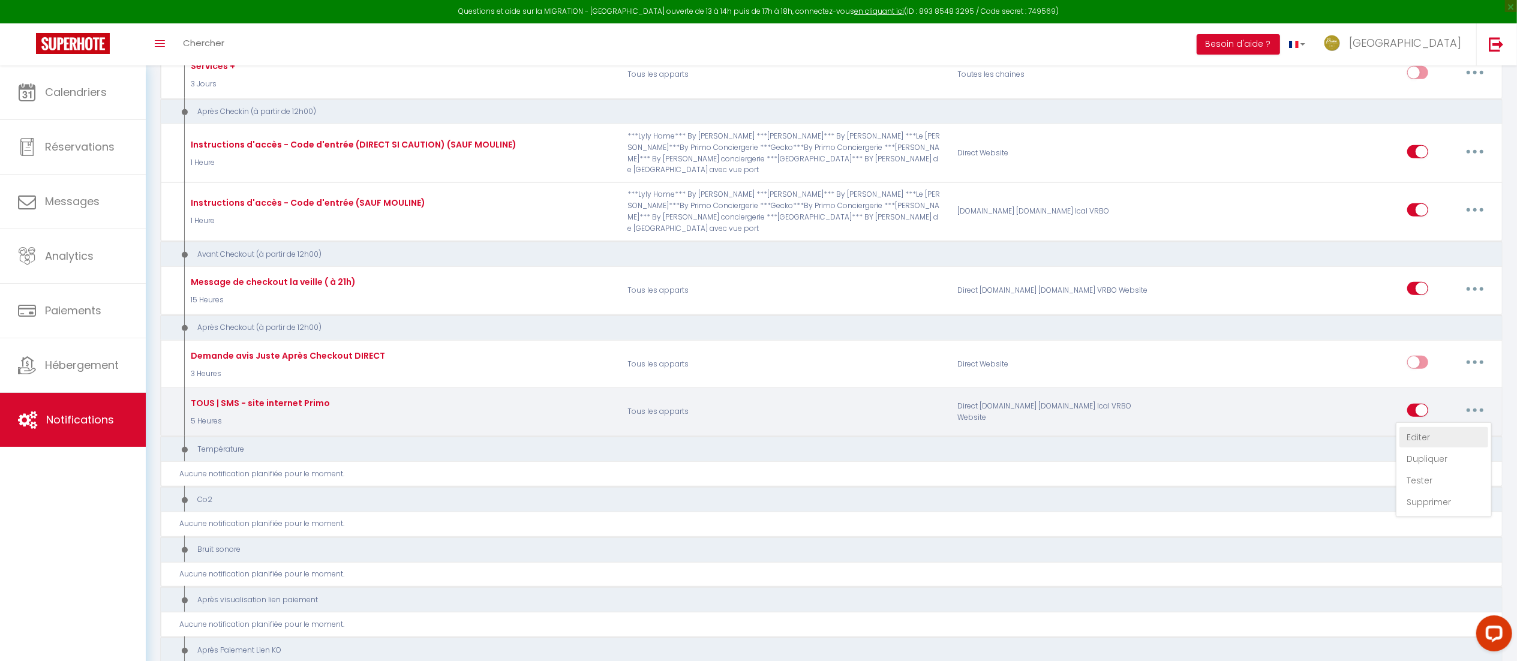
radio input "true"
checkbox input "true"
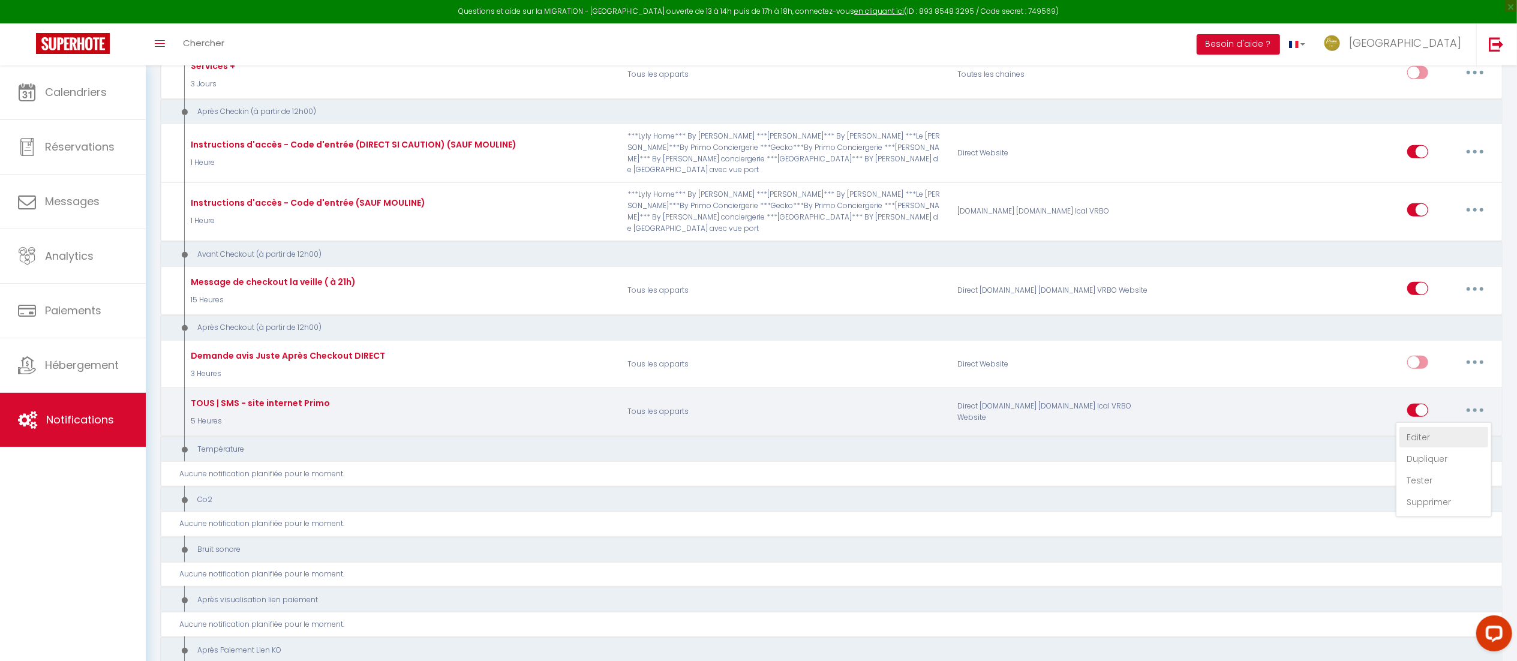
checkbox input "true"
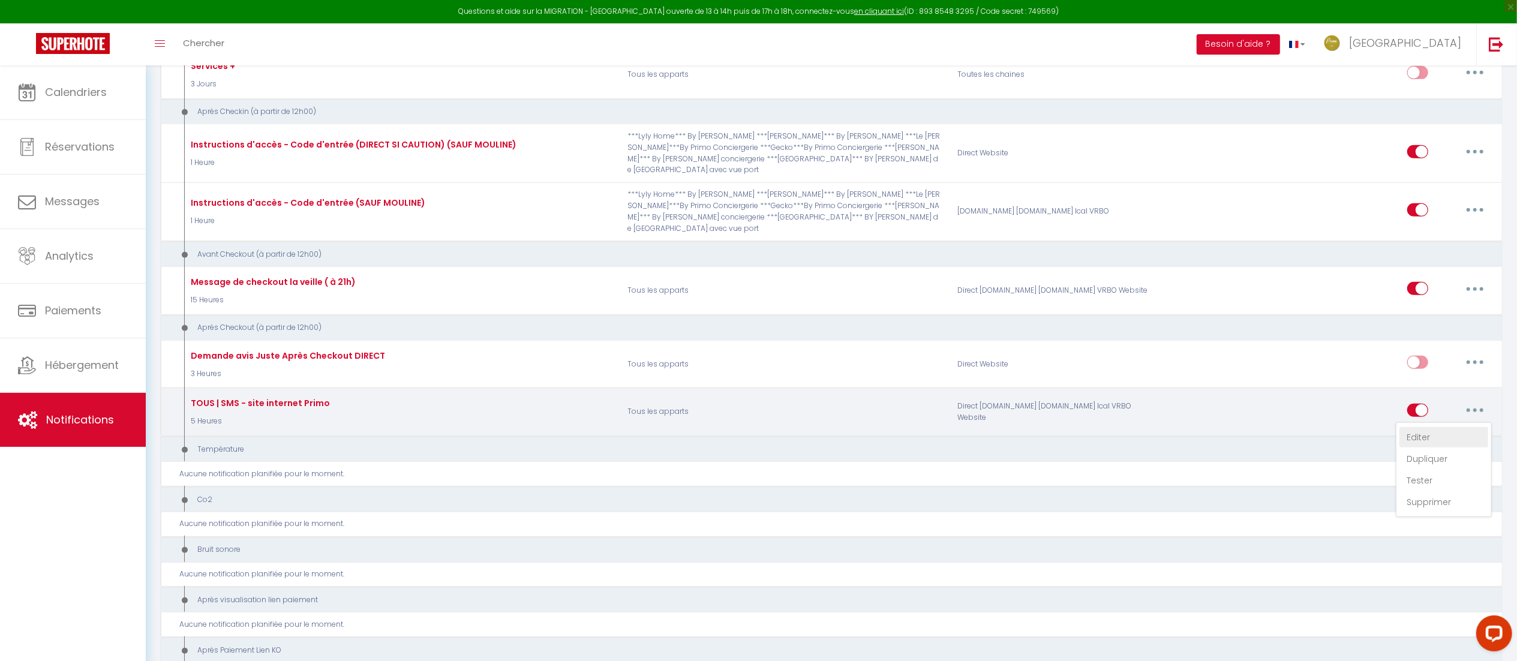
select select "sms"
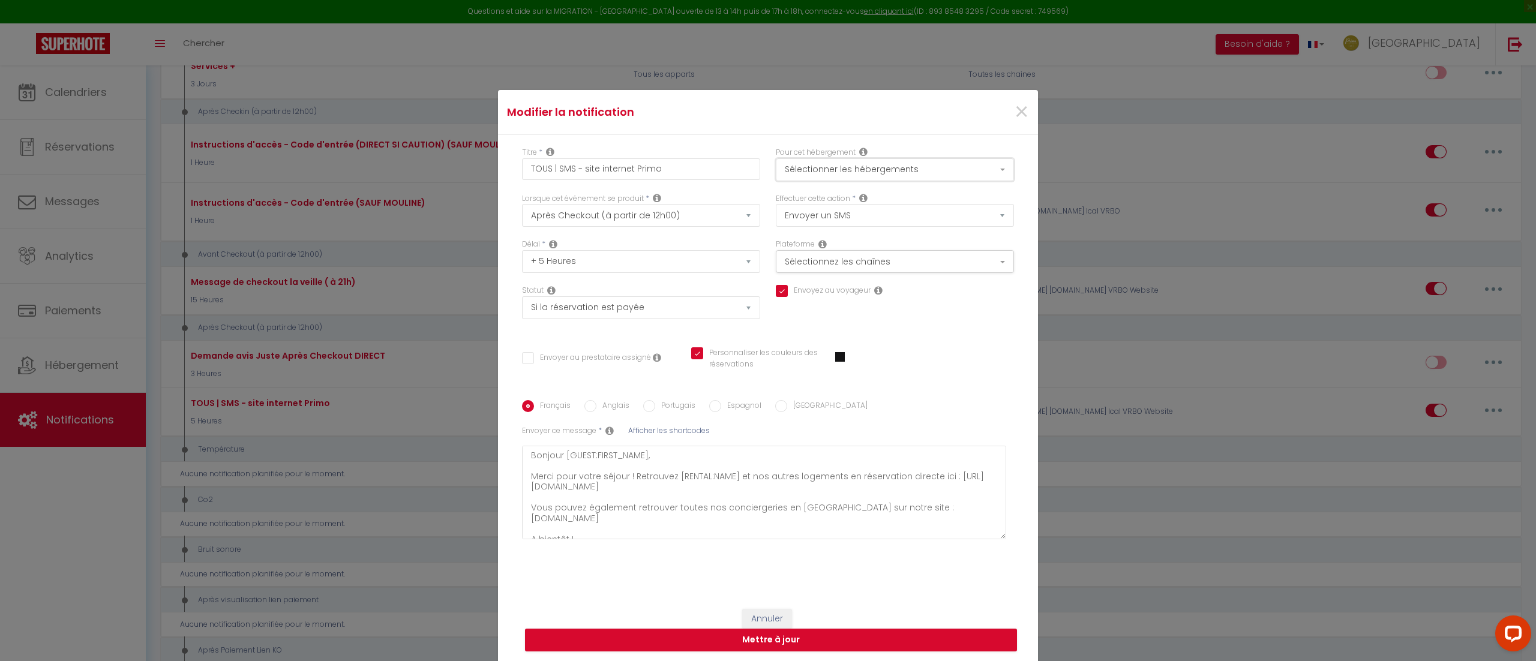
click at [841, 178] on button "Sélectionner les hébergements" at bounding box center [895, 169] width 238 height 23
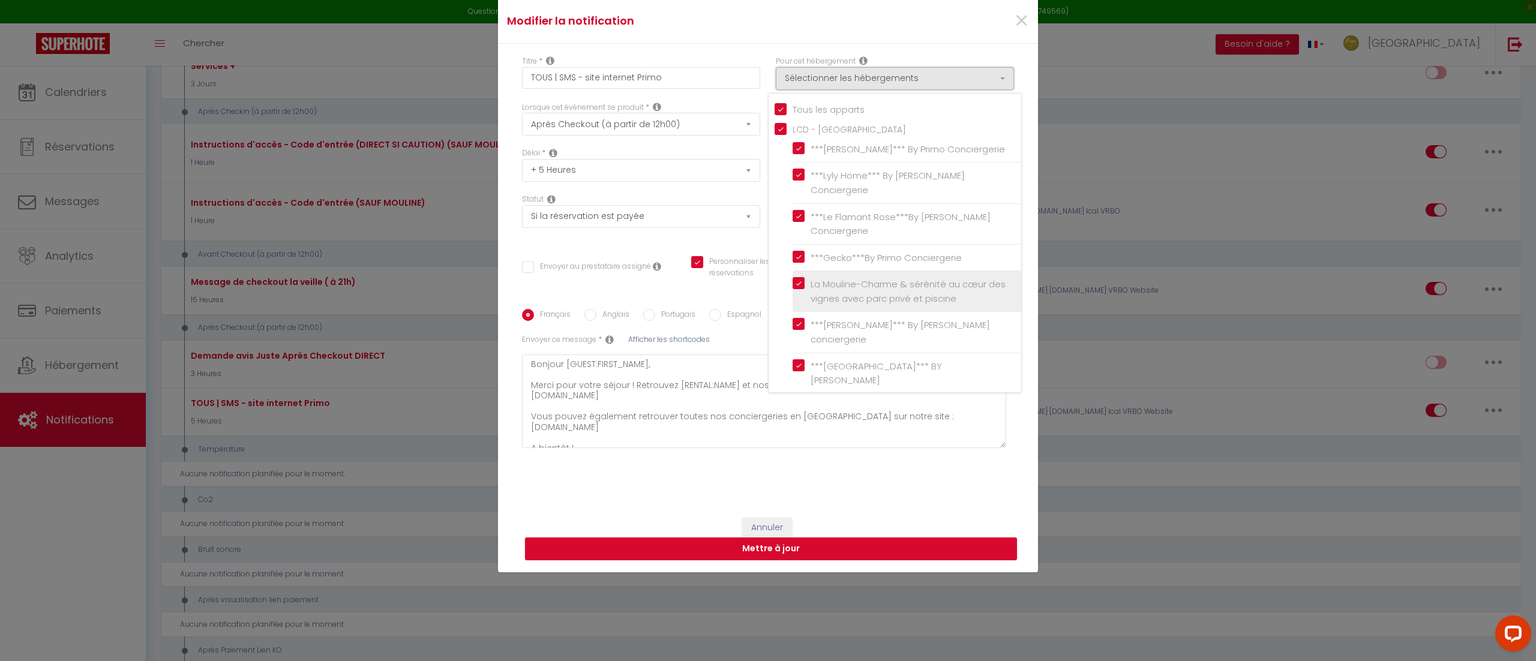
scroll to position [90, 0]
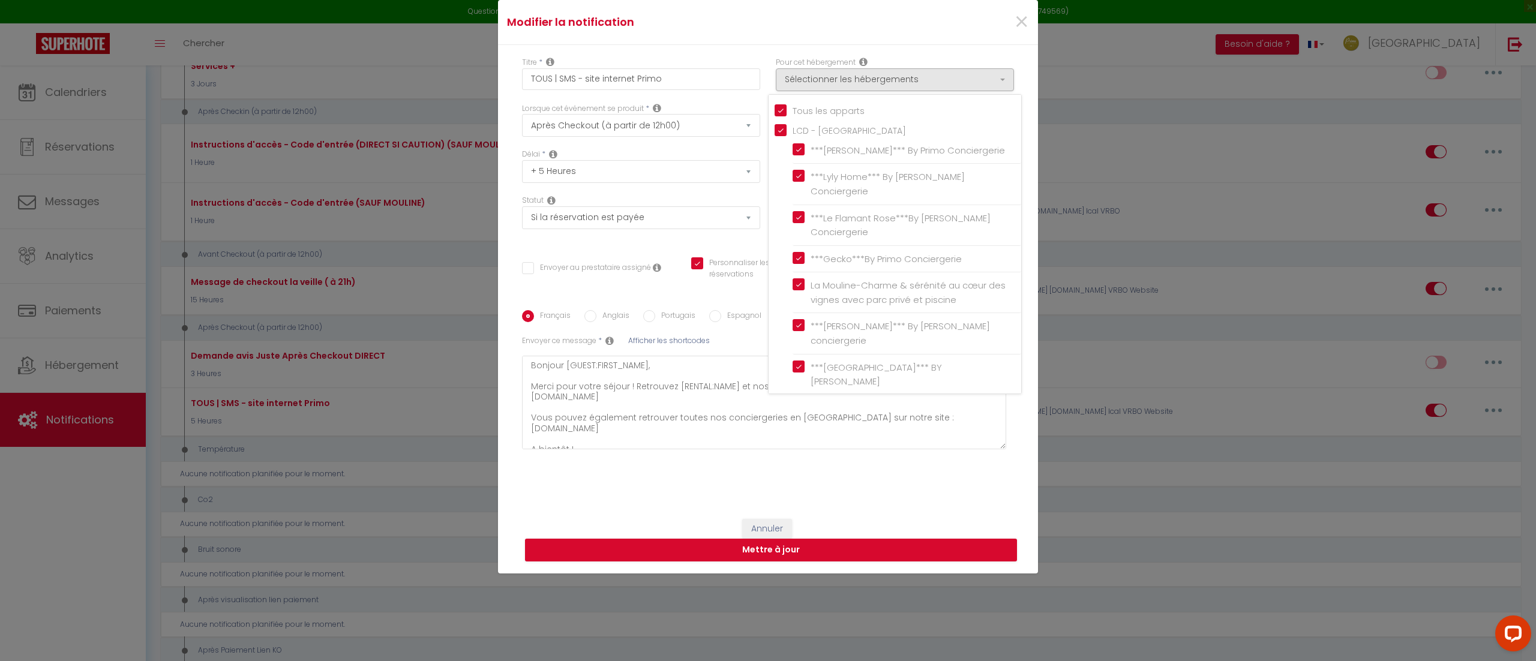
click at [683, 233] on div "Statut Aucun Si la réservation est payée Si réservation non payée Si la caution…" at bounding box center [641, 218] width 254 height 46
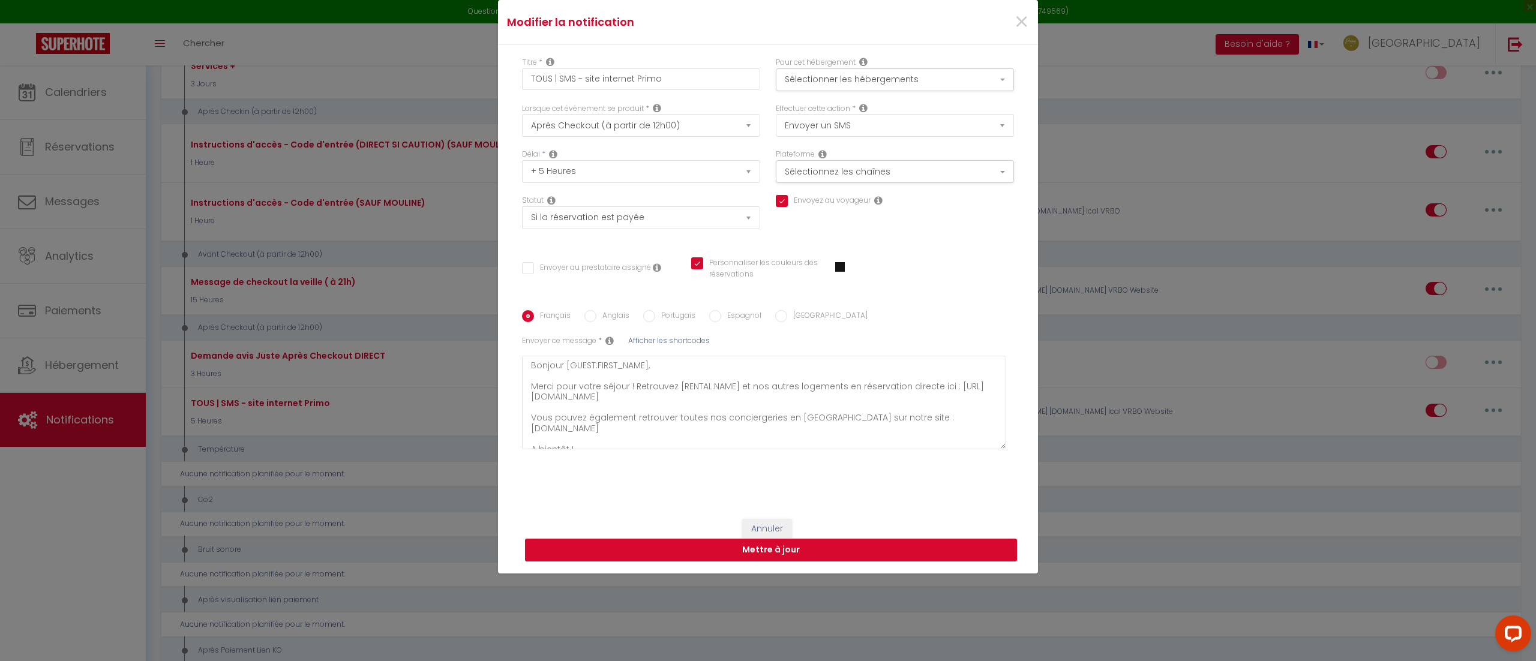
click at [749, 553] on button "Mettre à jour" at bounding box center [771, 550] width 492 height 23
checkbox input "true"
checkbox input "false"
checkbox input "true"
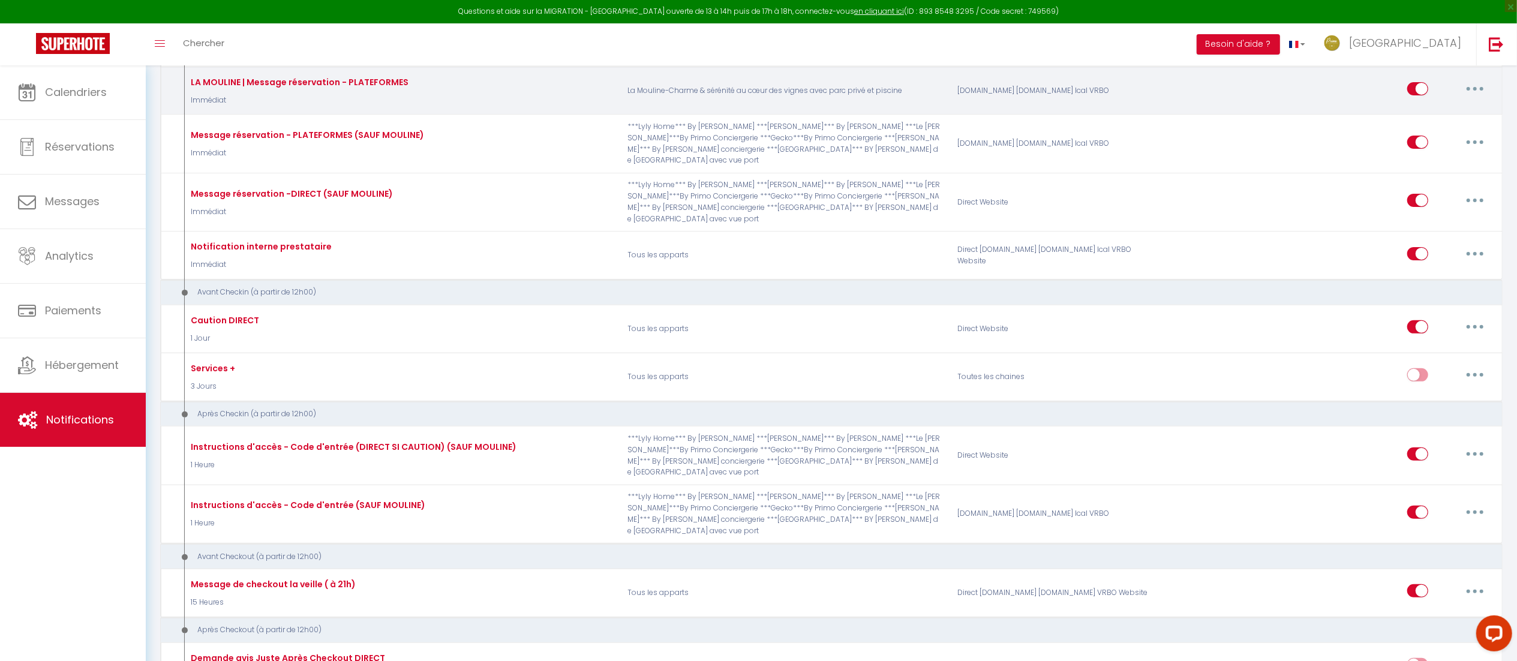
scroll to position [263, 0]
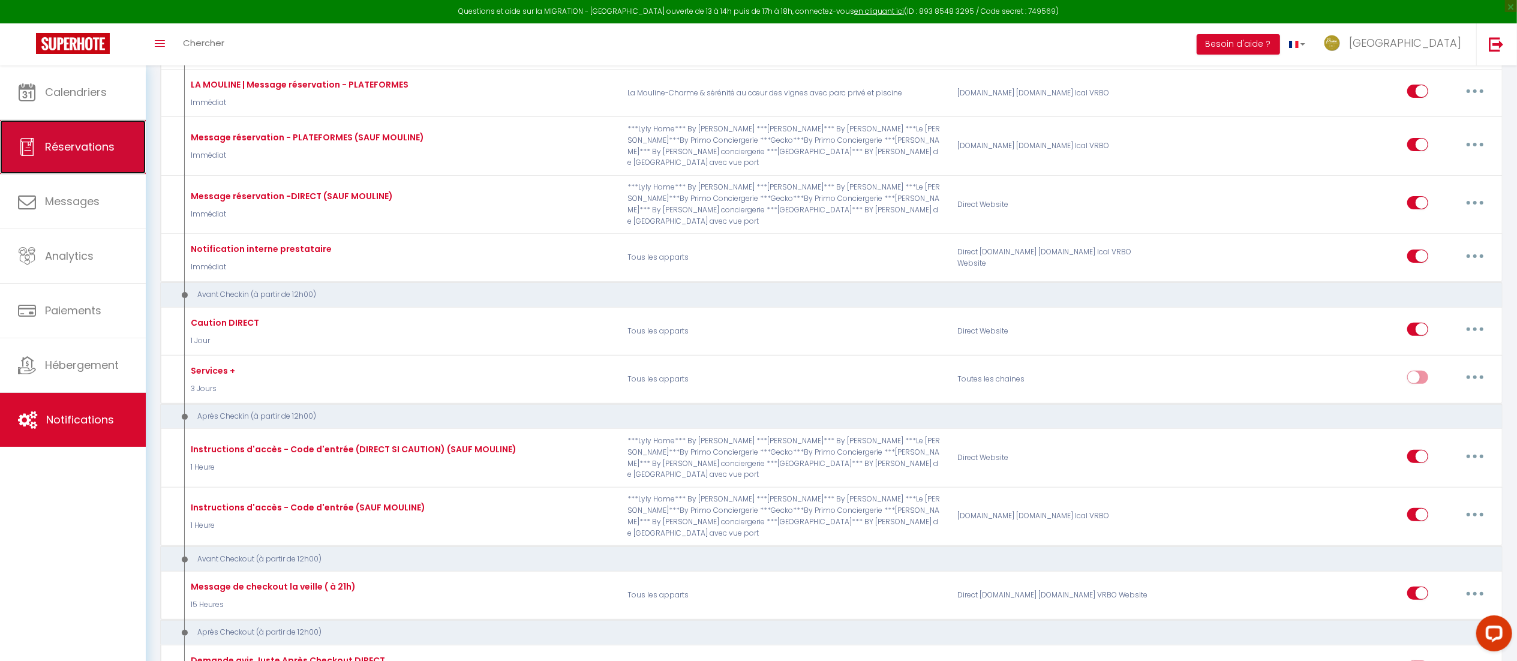
click at [80, 134] on link "Réservations" at bounding box center [73, 147] width 146 height 54
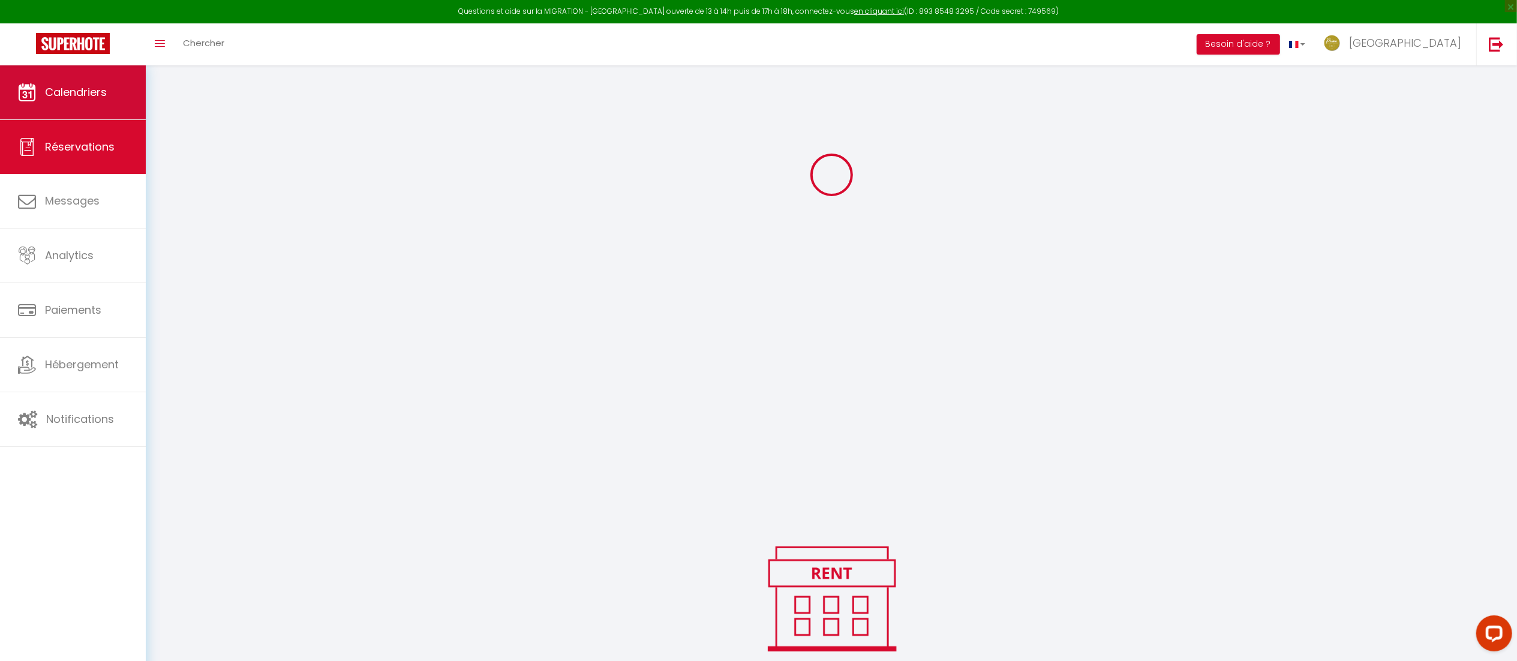
scroll to position [308, 0]
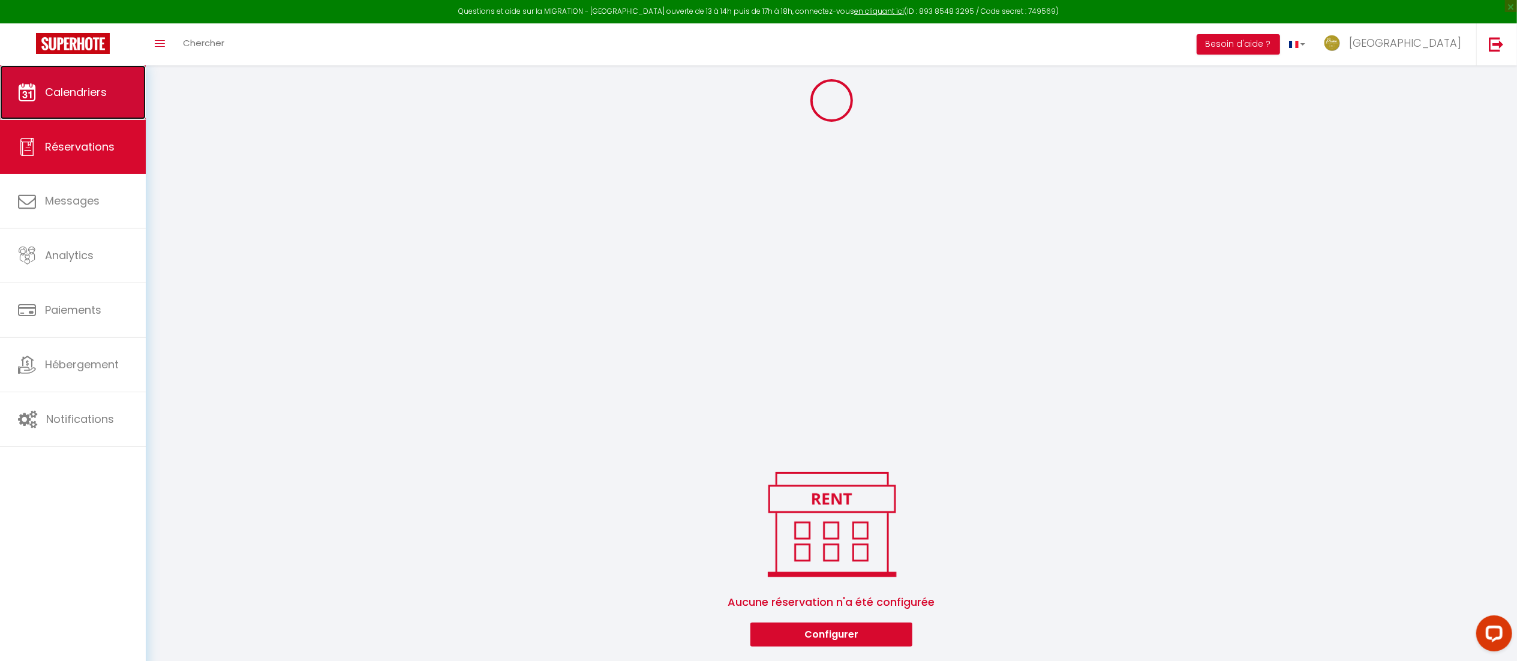
click at [74, 92] on span "Calendriers" at bounding box center [76, 92] width 62 height 15
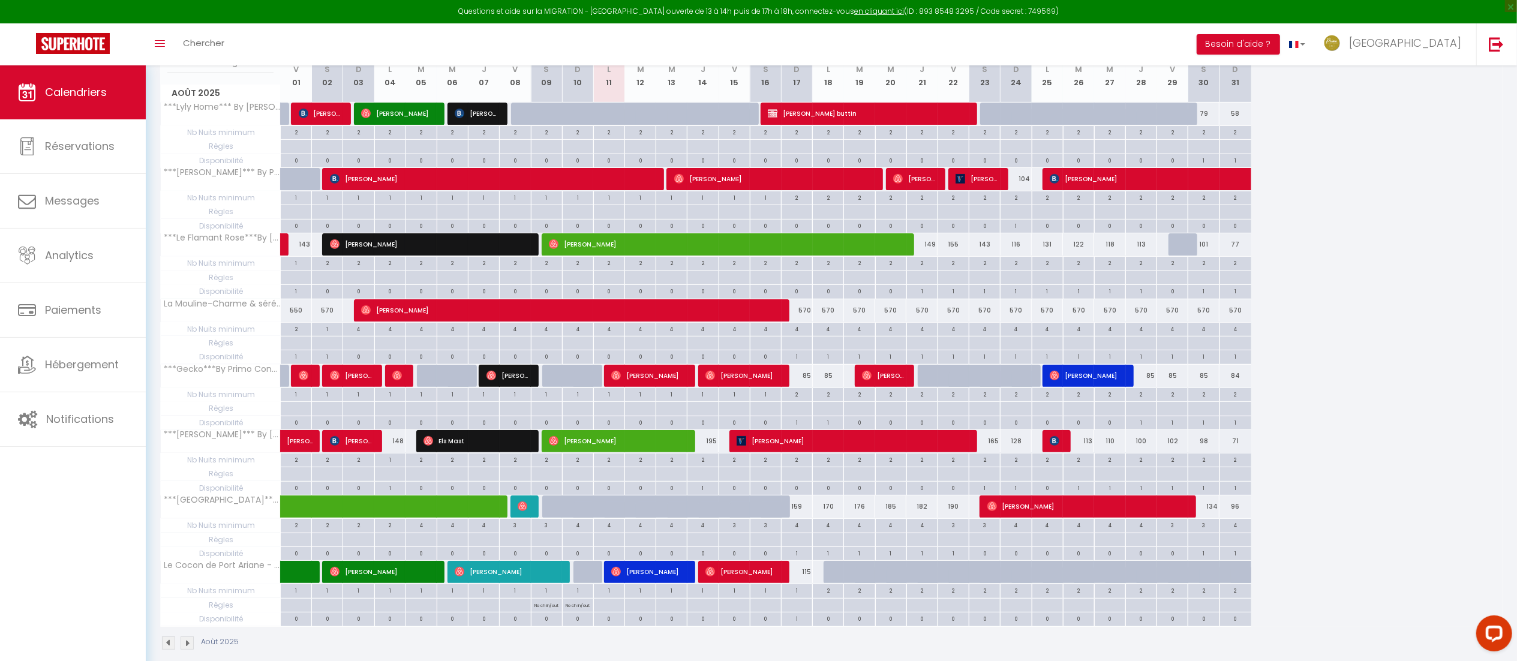
scroll to position [223, 0]
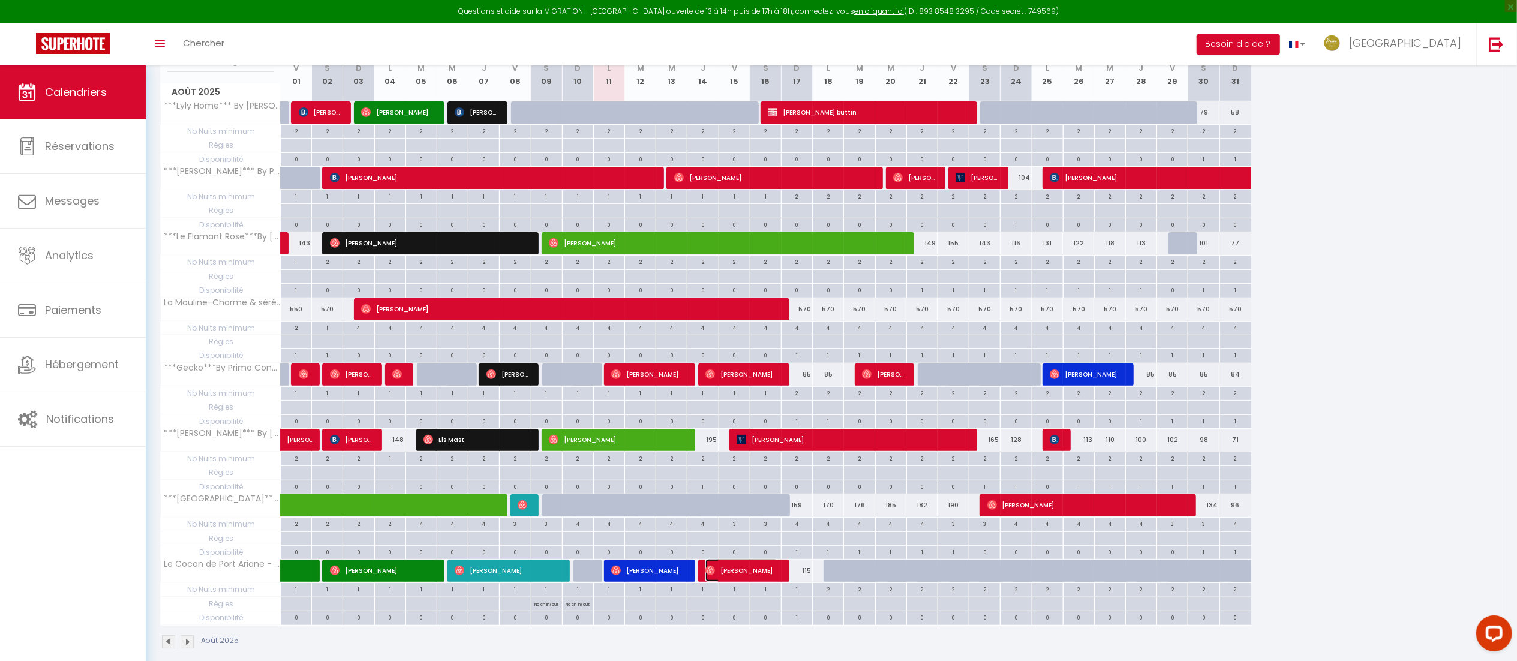
click at [740, 580] on span "[PERSON_NAME]" at bounding box center [742, 570] width 73 height 23
select select "OK"
select select "1"
select select "0"
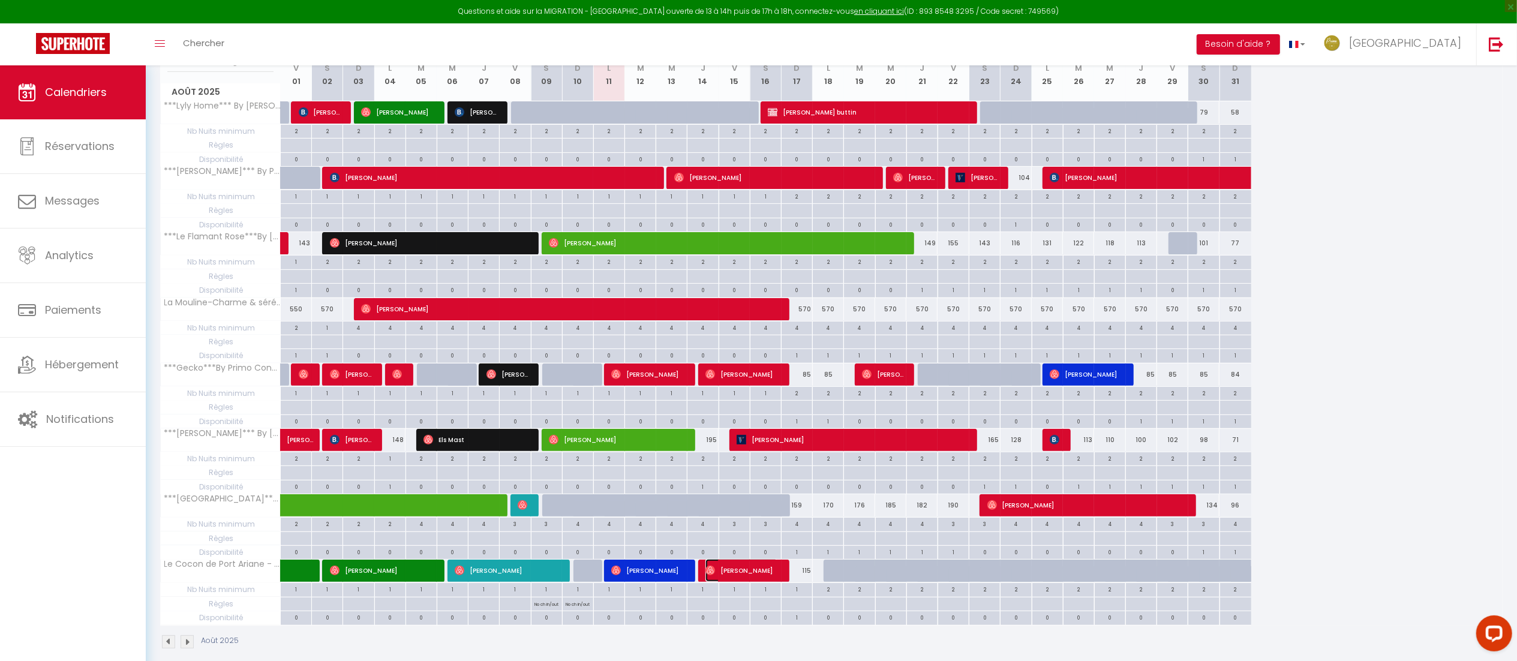
select select "1"
select select
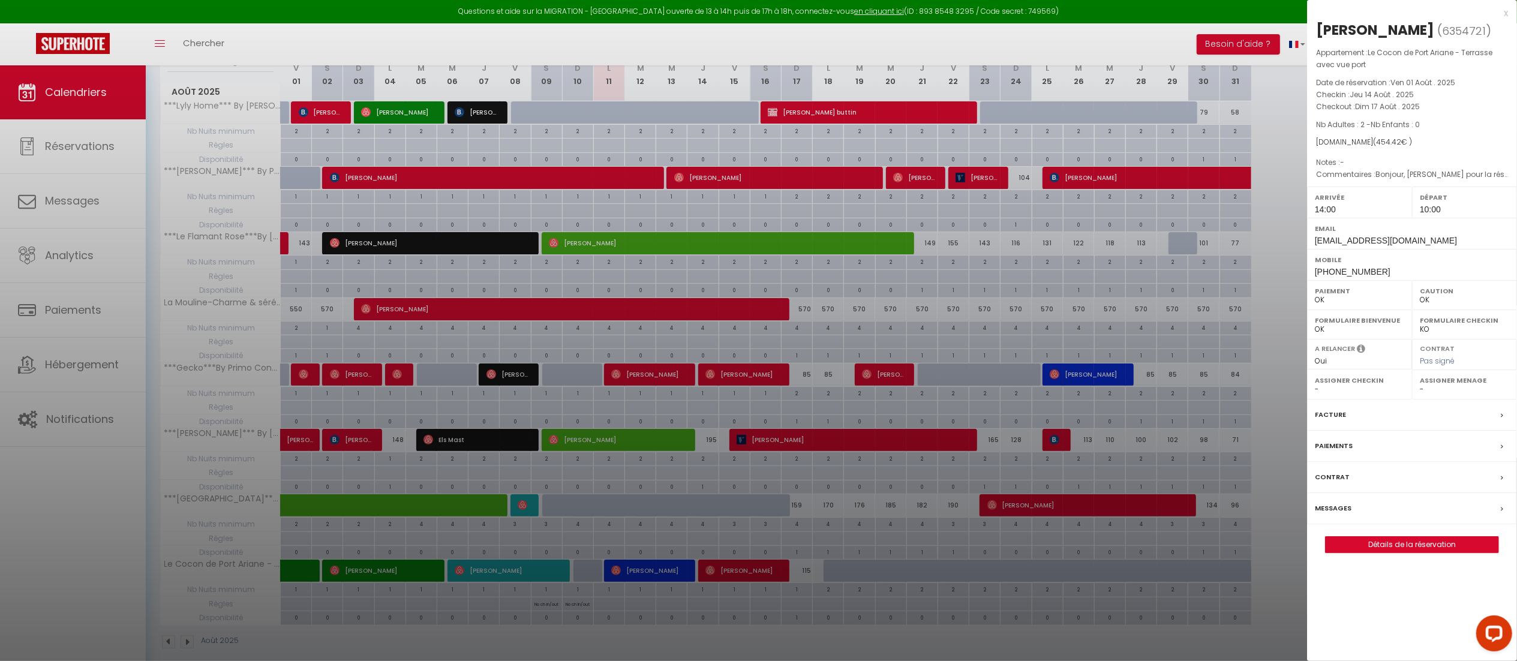
click at [1505, 12] on div "x" at bounding box center [1407, 13] width 201 height 14
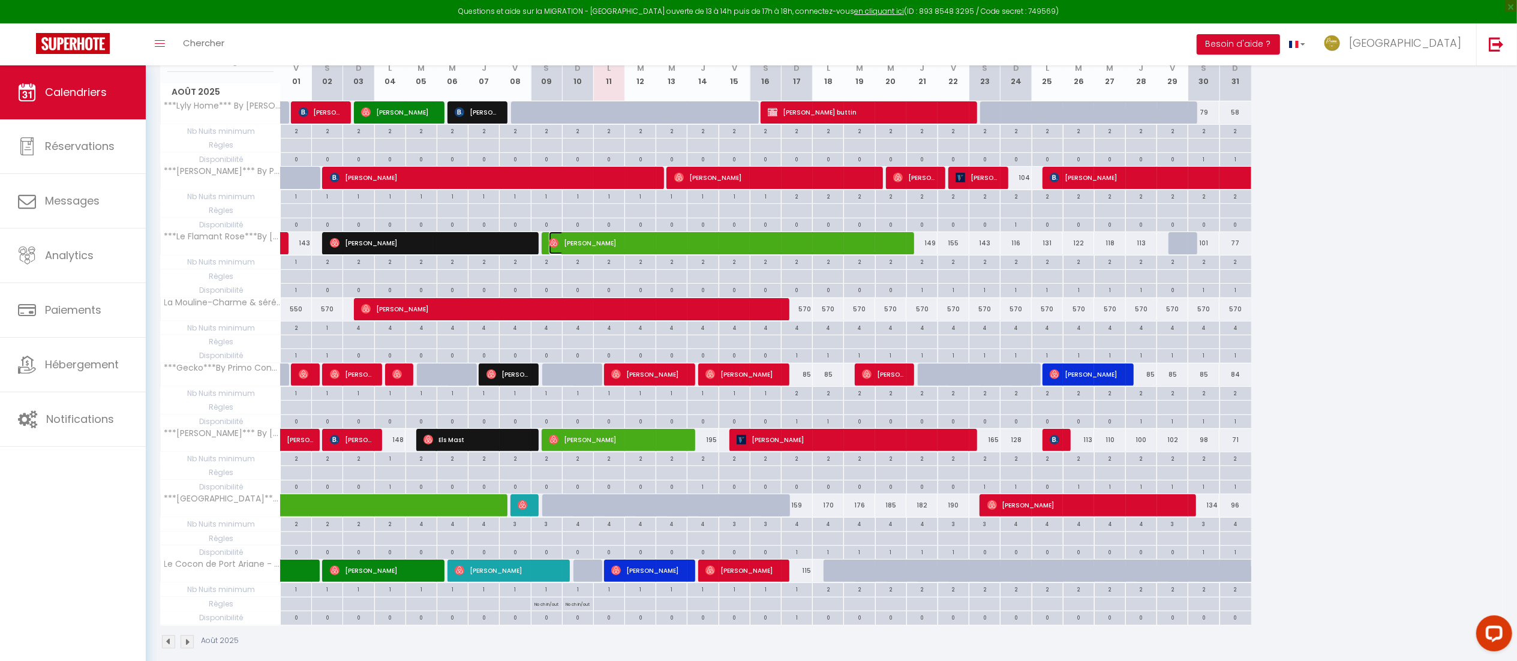
click at [853, 242] on span "[PERSON_NAME]" at bounding box center [725, 243] width 353 height 23
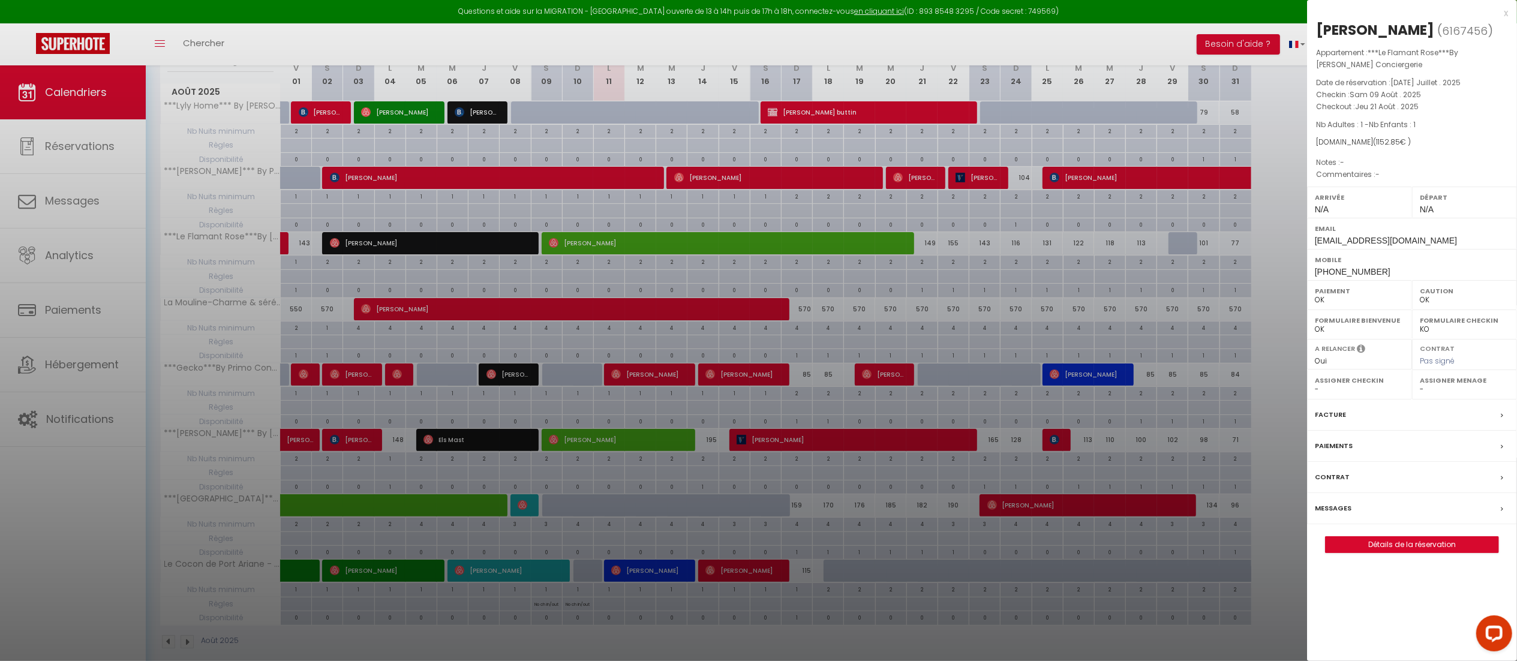
click at [1505, 11] on div "x" at bounding box center [1407, 13] width 201 height 14
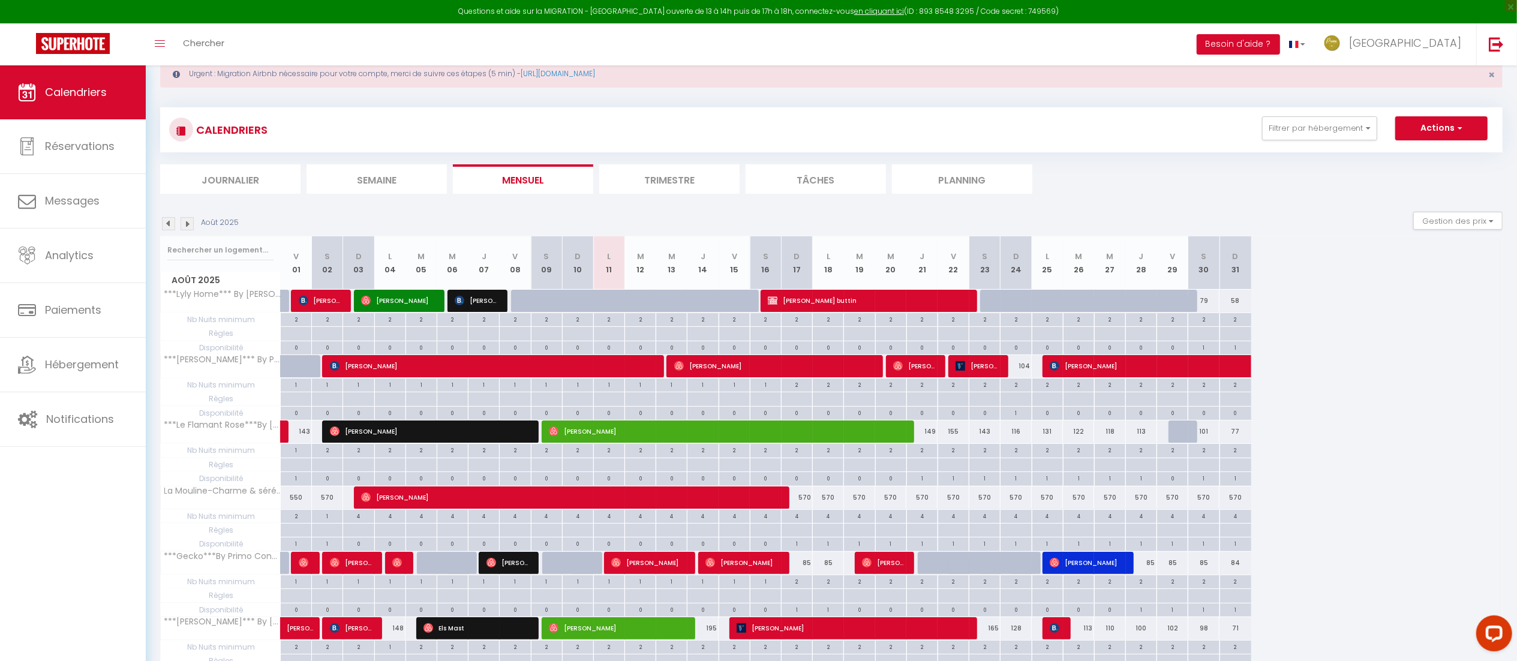
scroll to position [24, 0]
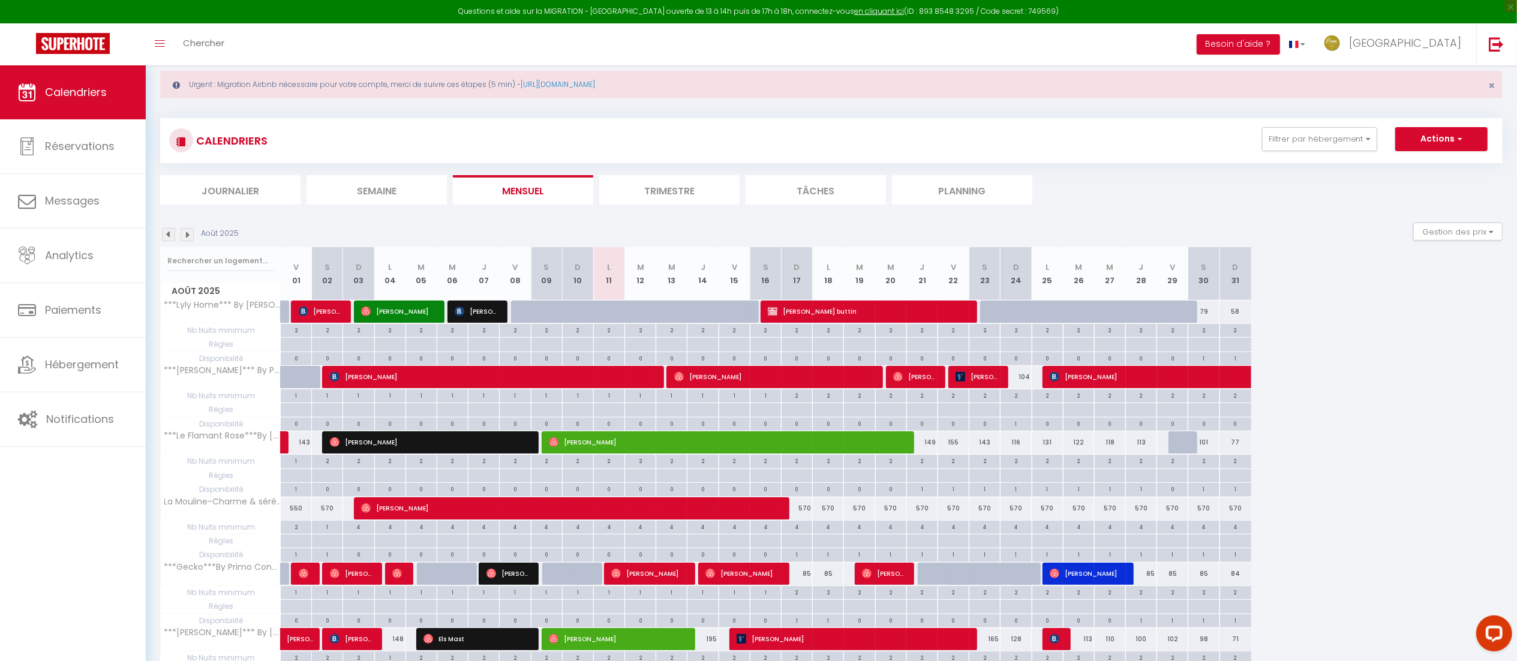
click at [185, 234] on img at bounding box center [187, 234] width 13 height 13
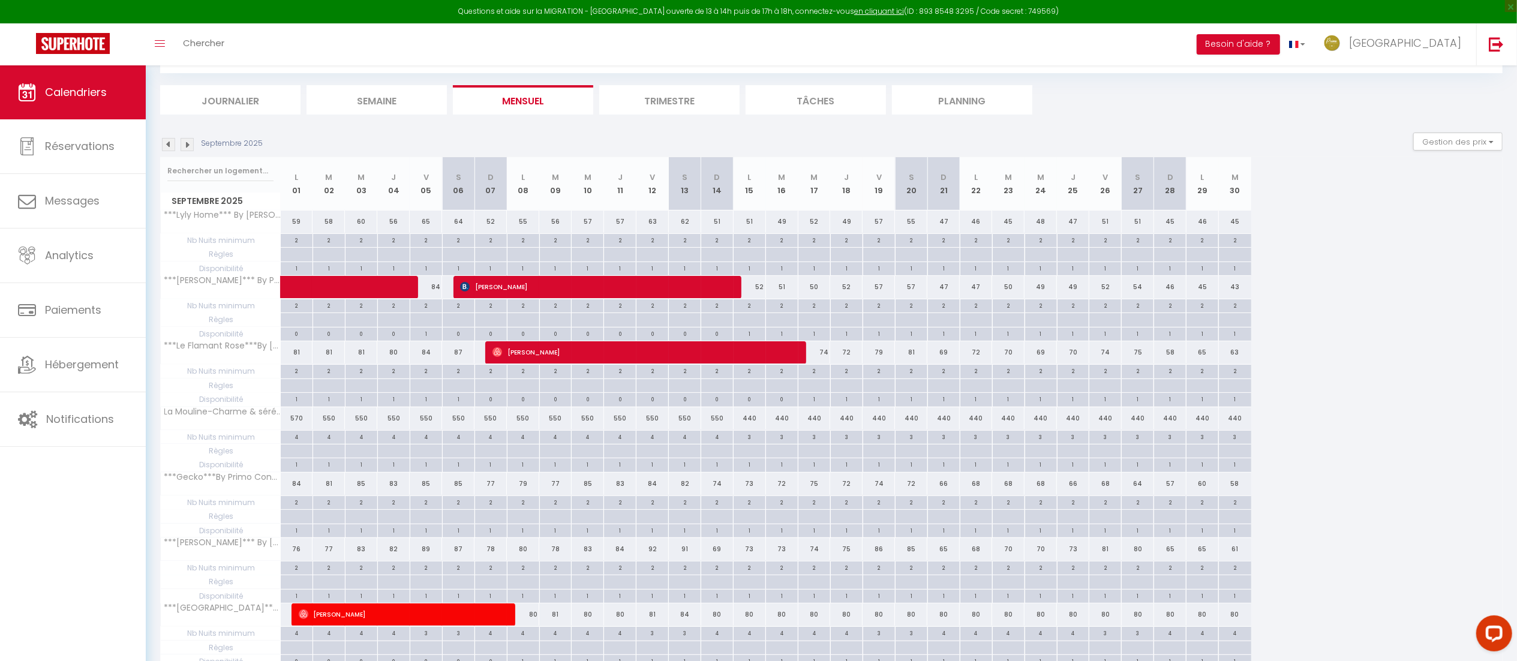
scroll to position [104, 0]
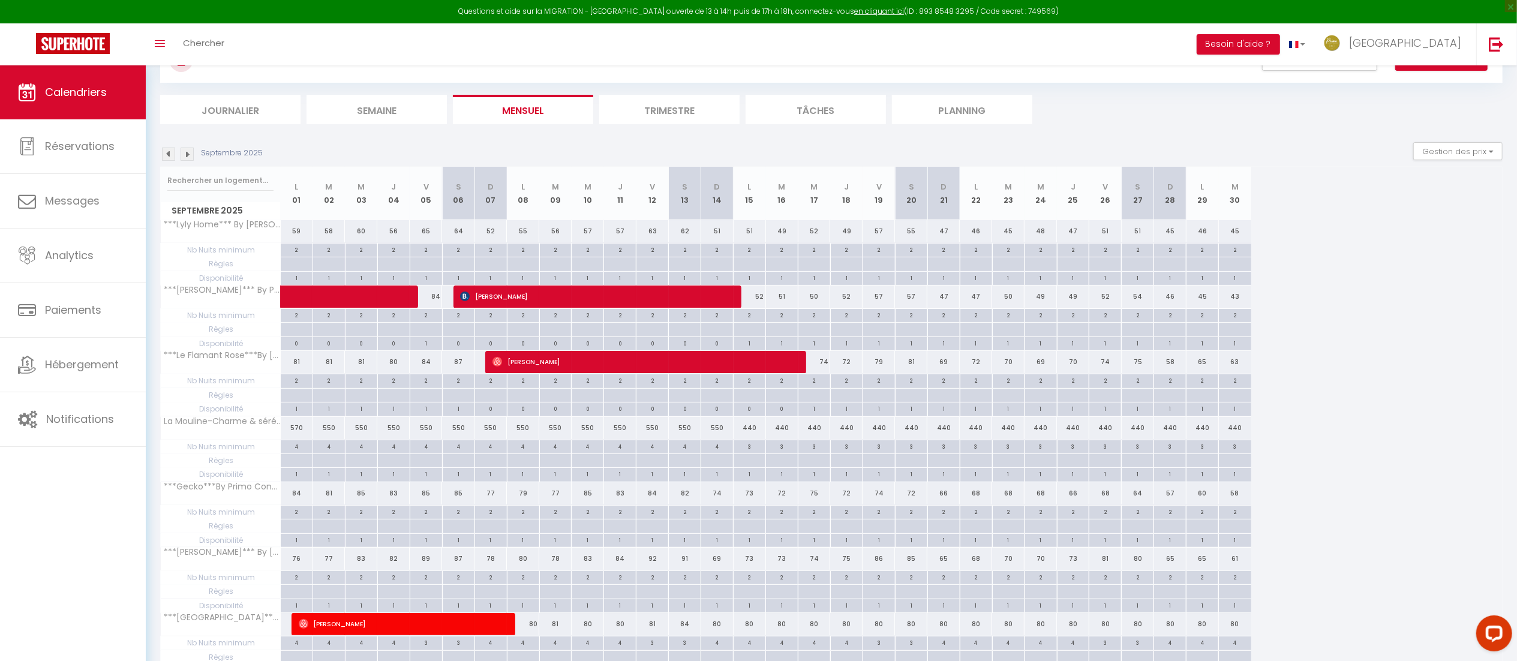
click at [172, 151] on img at bounding box center [168, 154] width 13 height 13
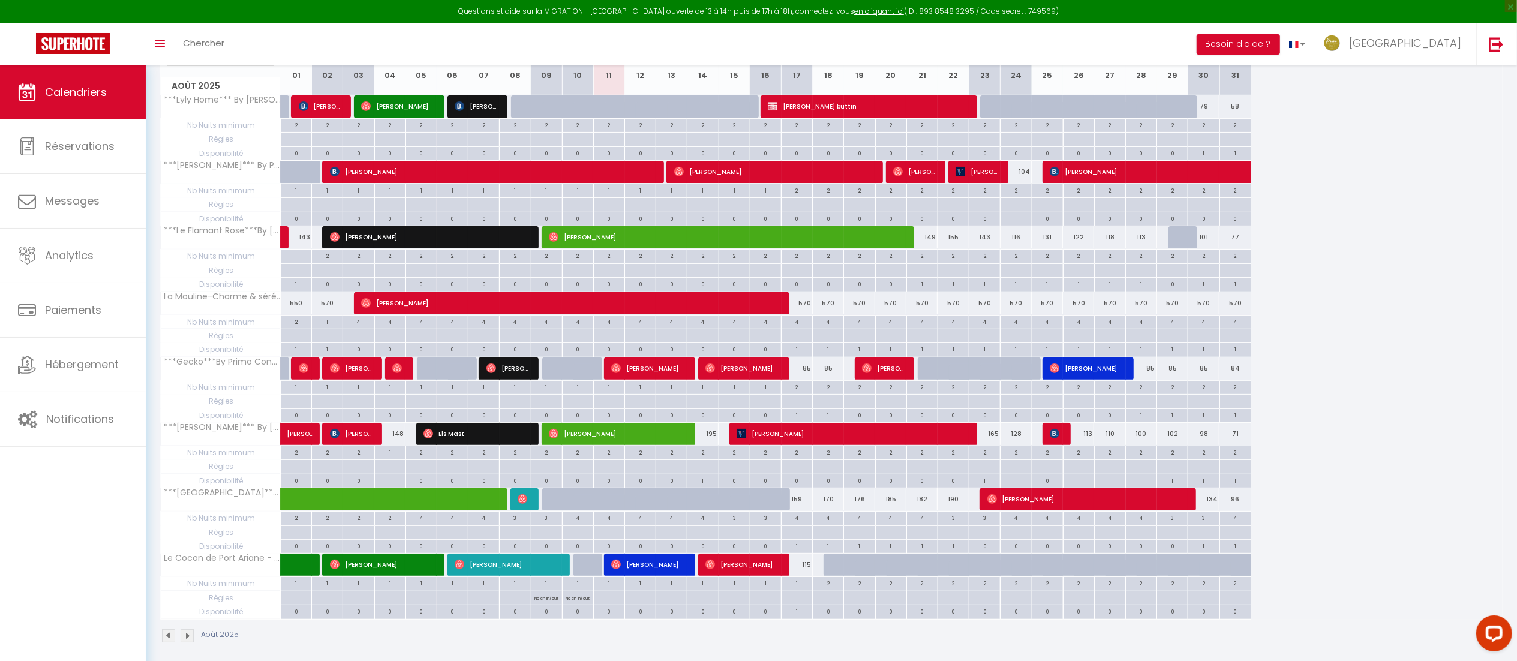
scroll to position [231, 0]
